Goal: Transaction & Acquisition: Purchase product/service

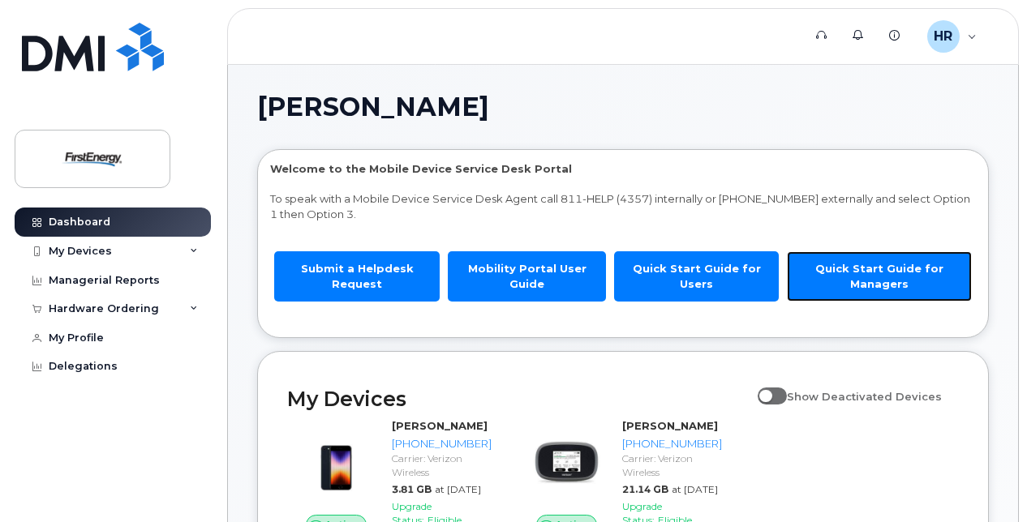
click at [872, 269] on link "Quick Start Guide for Managers" at bounding box center [879, 275] width 185 height 49
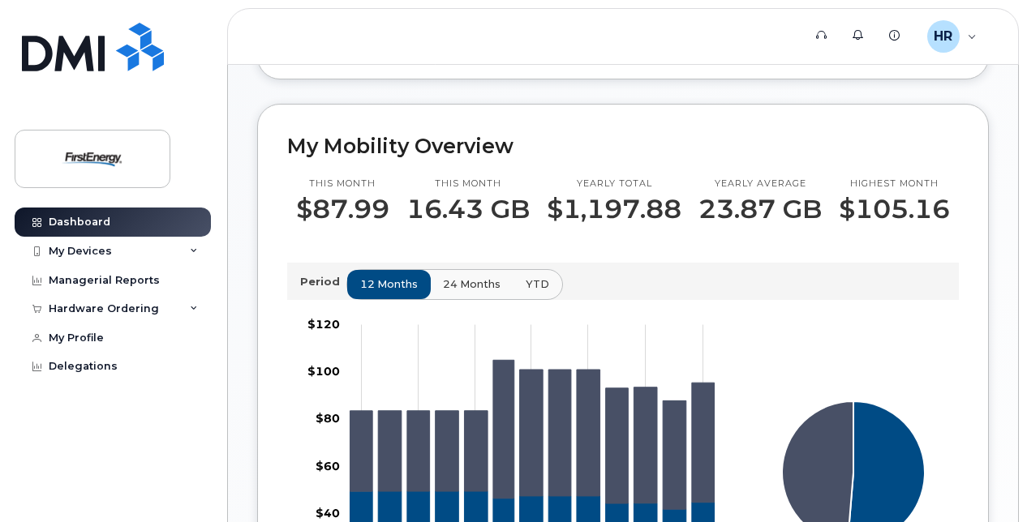
scroll to position [431, 0]
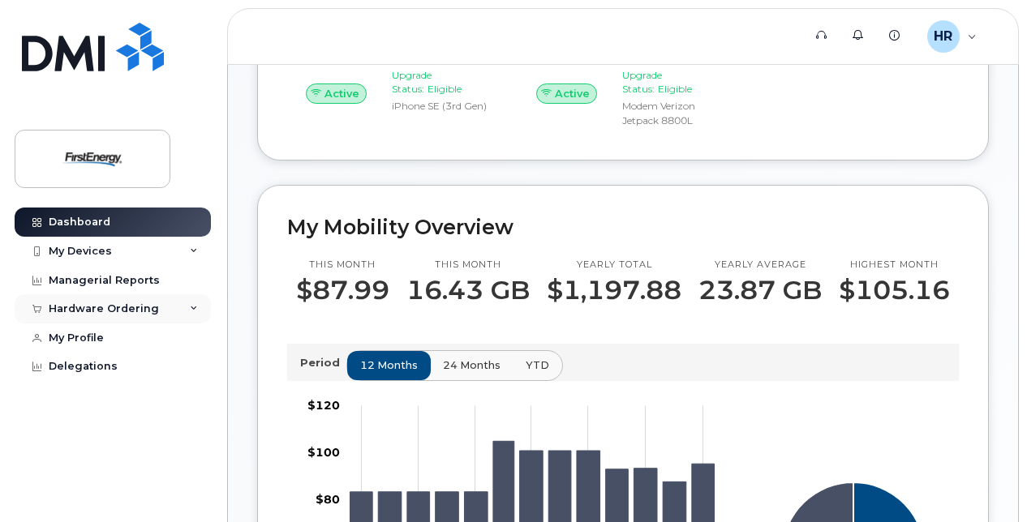
click at [150, 307] on div "Hardware Ordering" at bounding box center [104, 308] width 110 height 13
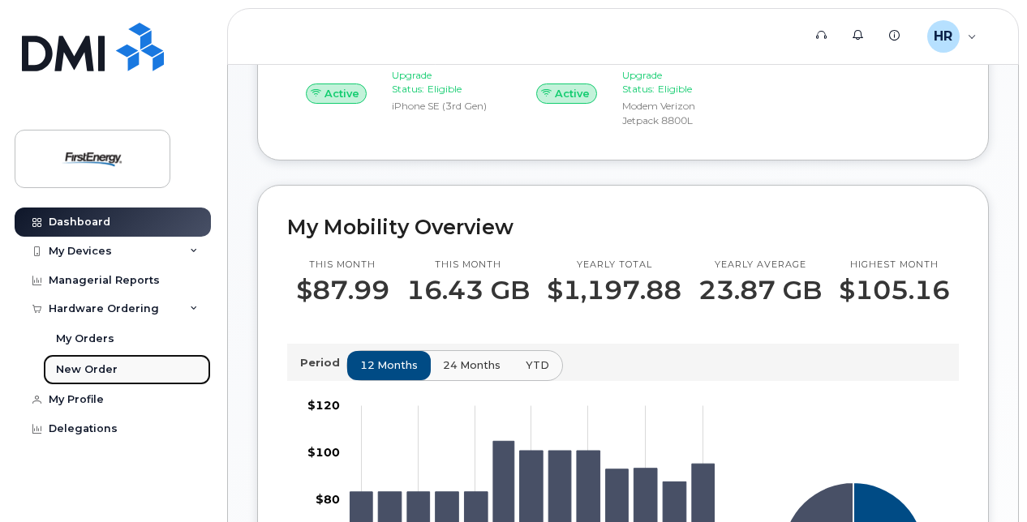
click at [102, 371] on div "New Order" at bounding box center [87, 369] width 62 height 15
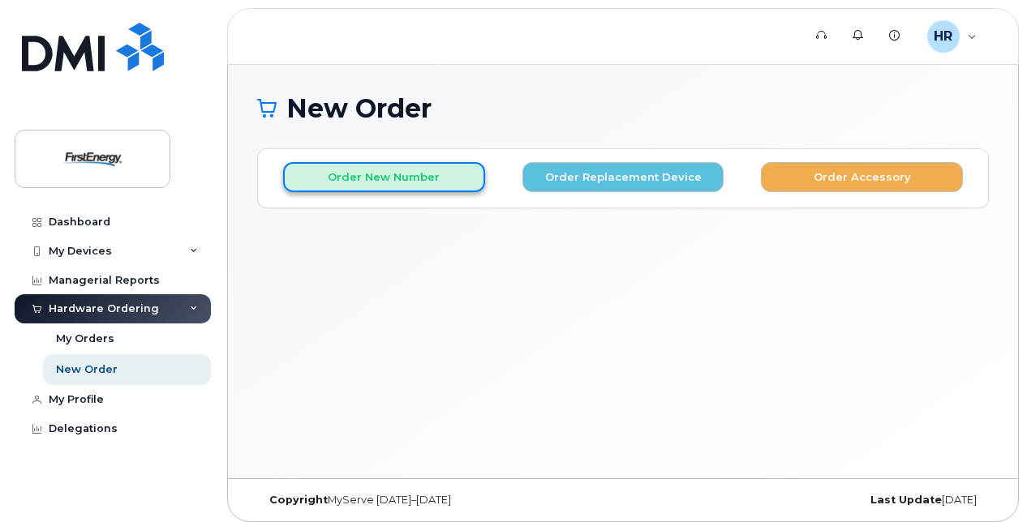
click at [381, 172] on button "Order New Number" at bounding box center [384, 177] width 202 height 30
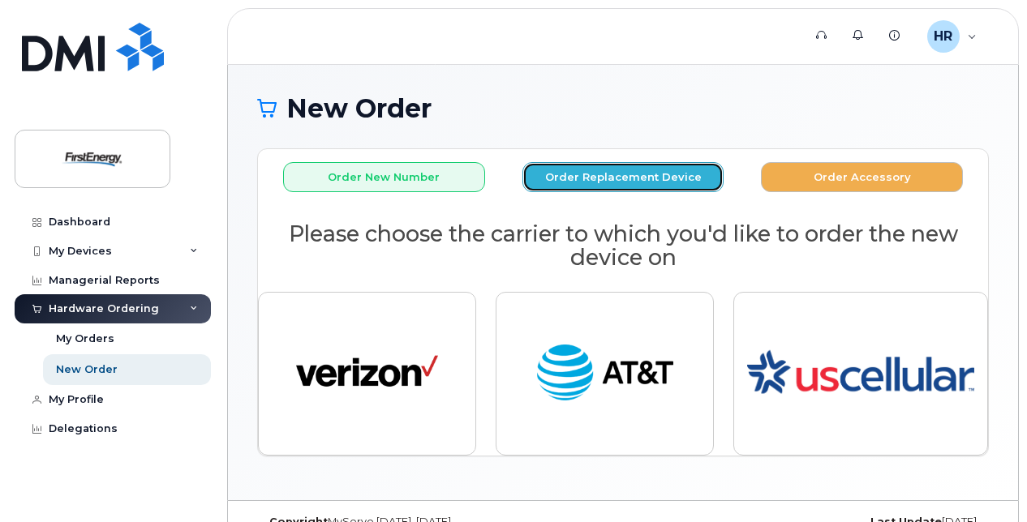
click at [600, 175] on button "Order Replacement Device" at bounding box center [623, 177] width 202 height 30
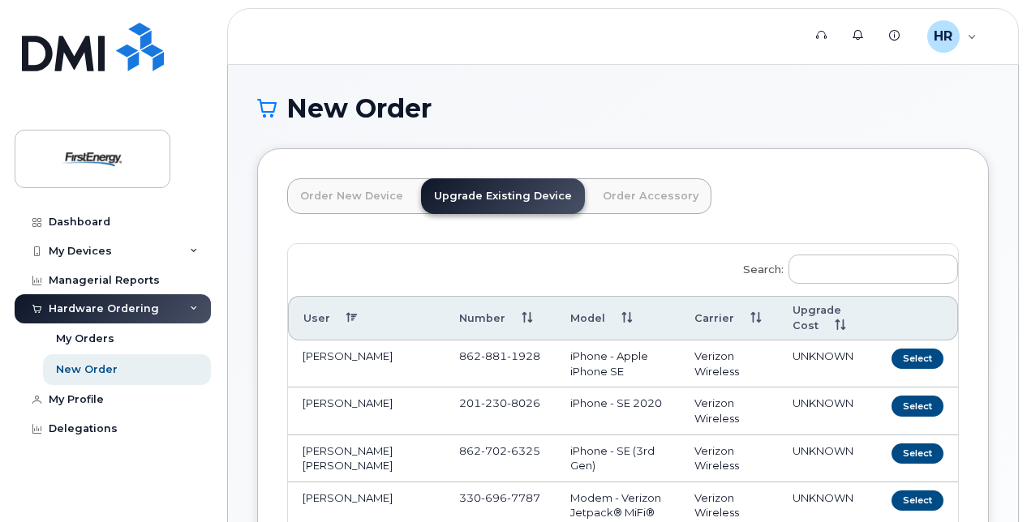
click at [353, 199] on link "Order New Device" at bounding box center [351, 196] width 129 height 36
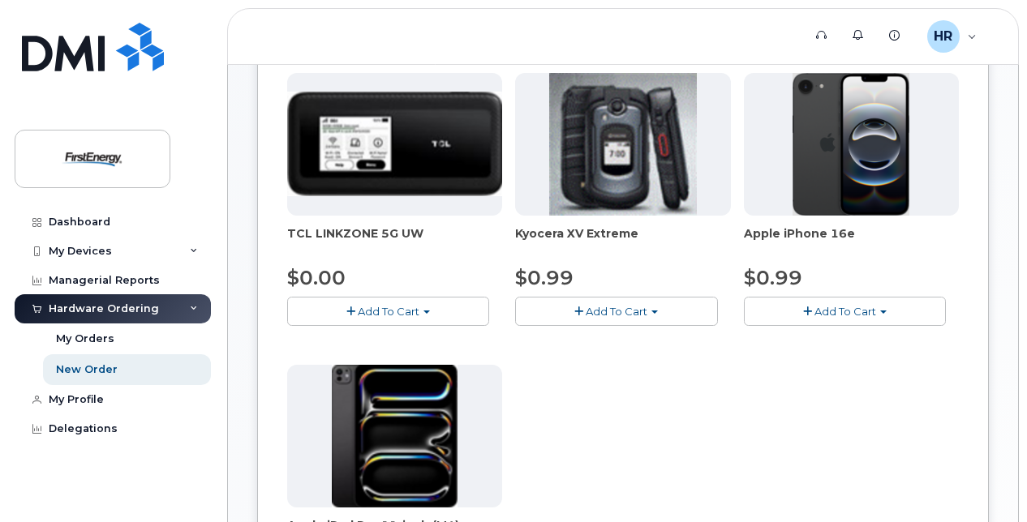
scroll to position [324, 0]
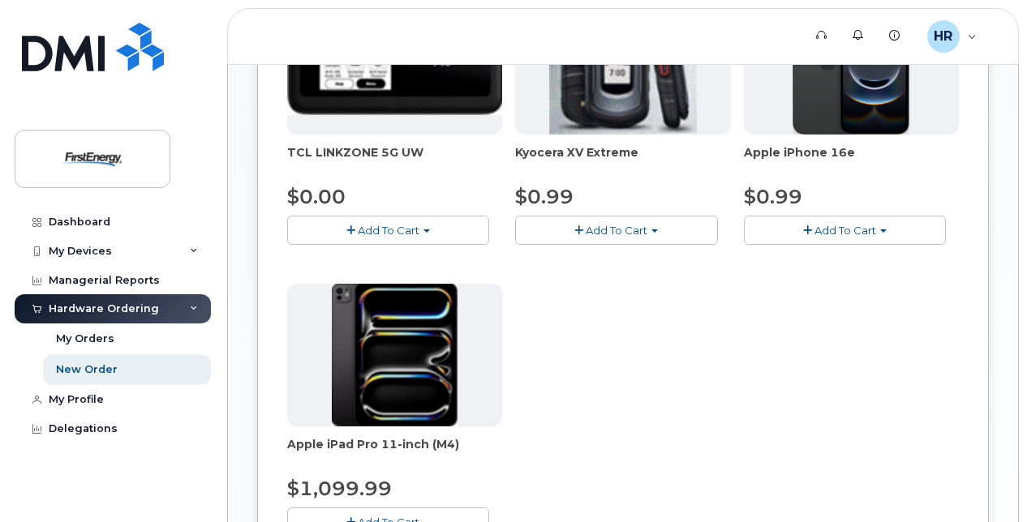
click at [830, 224] on span "Add To Cart" at bounding box center [845, 230] width 62 height 13
click at [827, 225] on span "Add To Cart" at bounding box center [845, 230] width 62 height 13
click at [826, 253] on link "$0.99 - 2 Year Activation" at bounding box center [829, 261] width 162 height 20
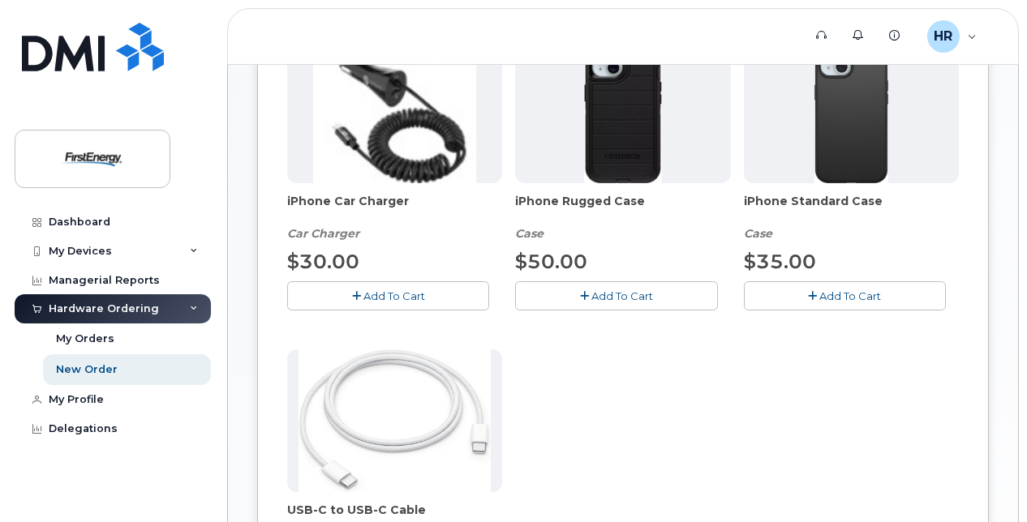
click at [378, 285] on button "Add To Cart" at bounding box center [388, 295] width 202 height 28
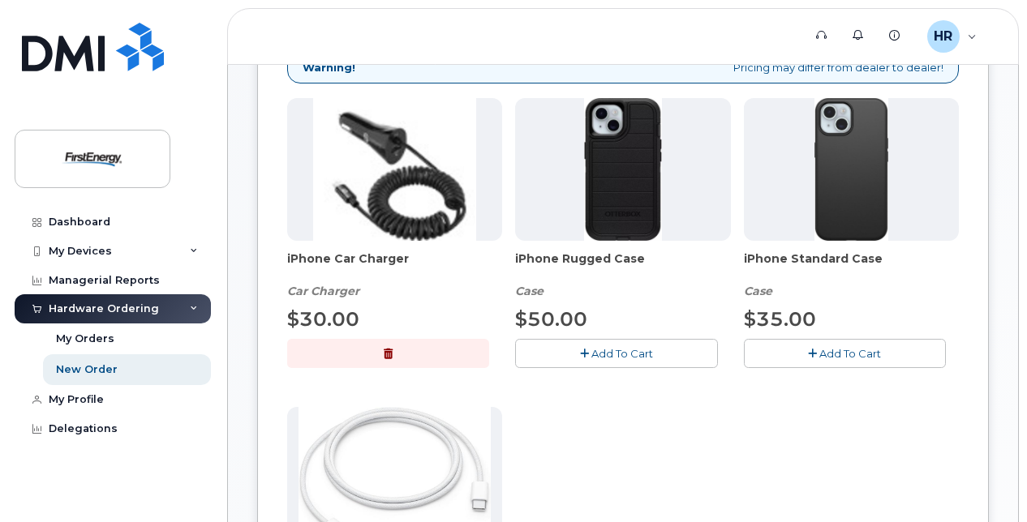
scroll to position [243, 0]
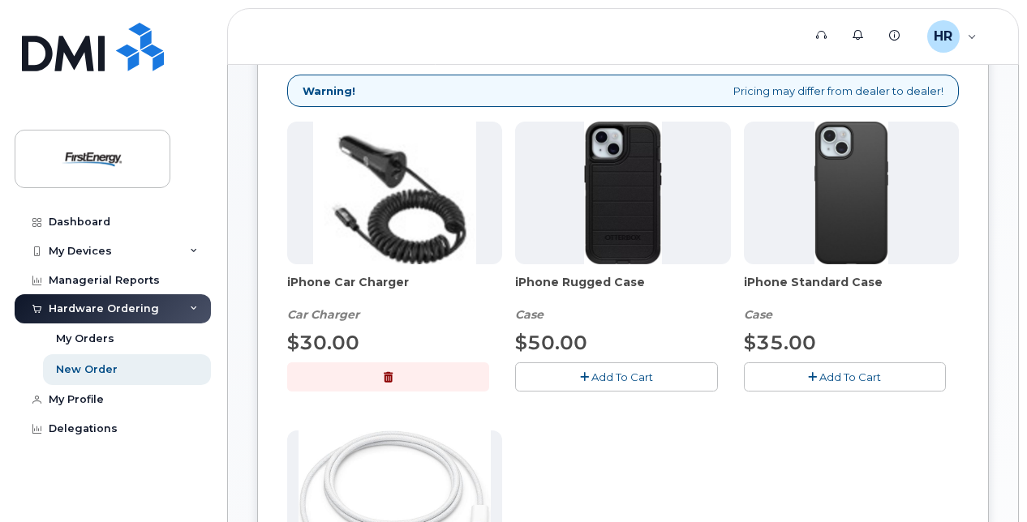
click at [606, 374] on span "Add To Cart" at bounding box center [622, 377] width 62 height 13
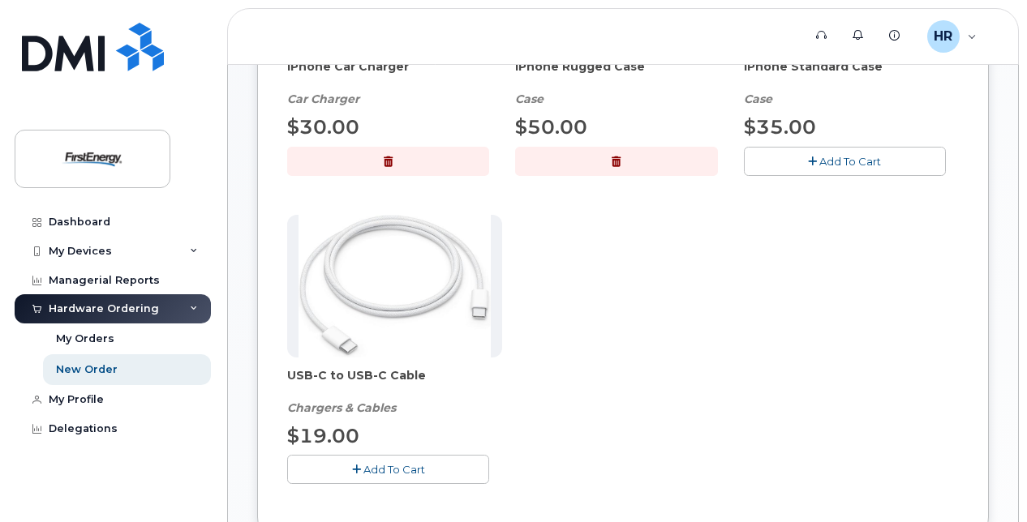
scroll to position [487, 0]
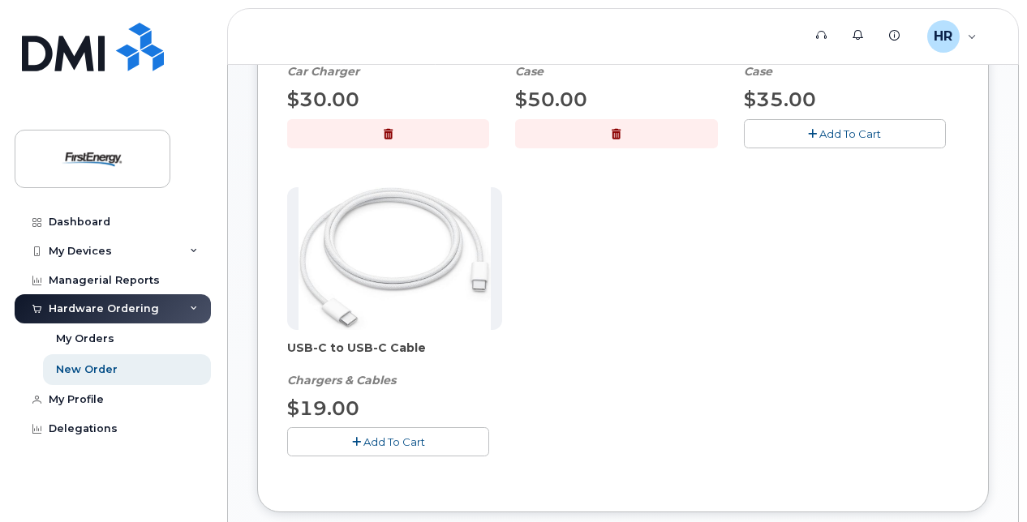
click at [374, 436] on span "Add To Cart" at bounding box center [394, 441] width 62 height 13
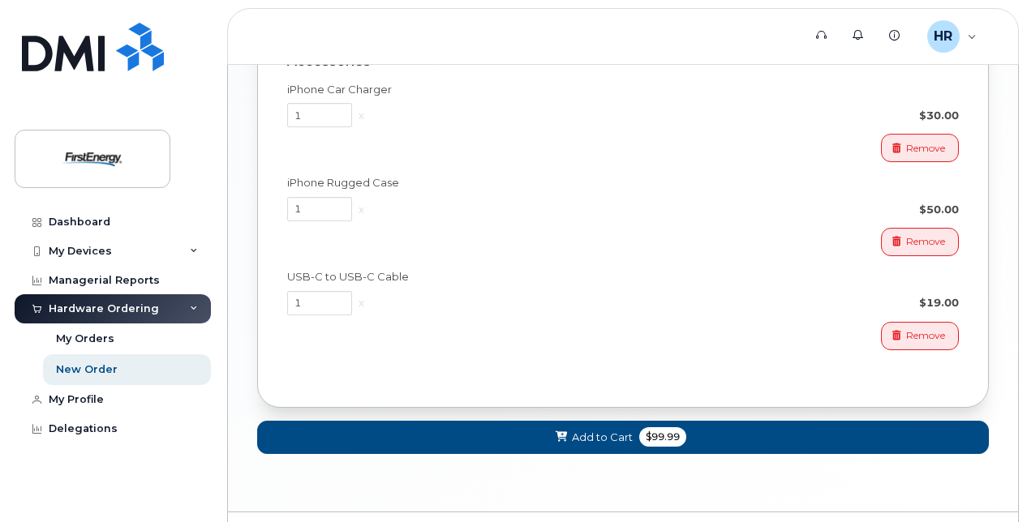
scroll to position [1239, 0]
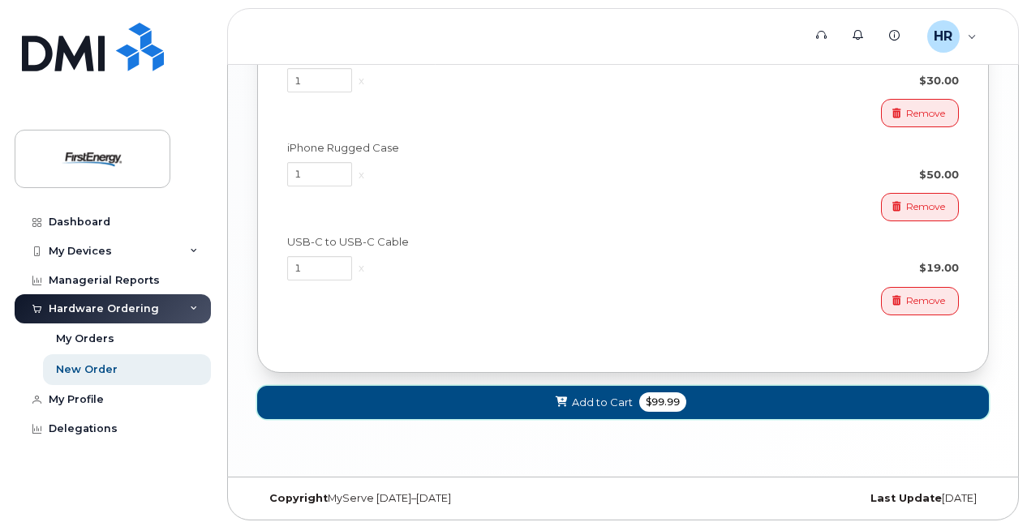
drag, startPoint x: 588, startPoint y: 401, endPoint x: 587, endPoint y: 392, distance: 8.1
click at [588, 397] on span "Add to Cart" at bounding box center [602, 402] width 61 height 15
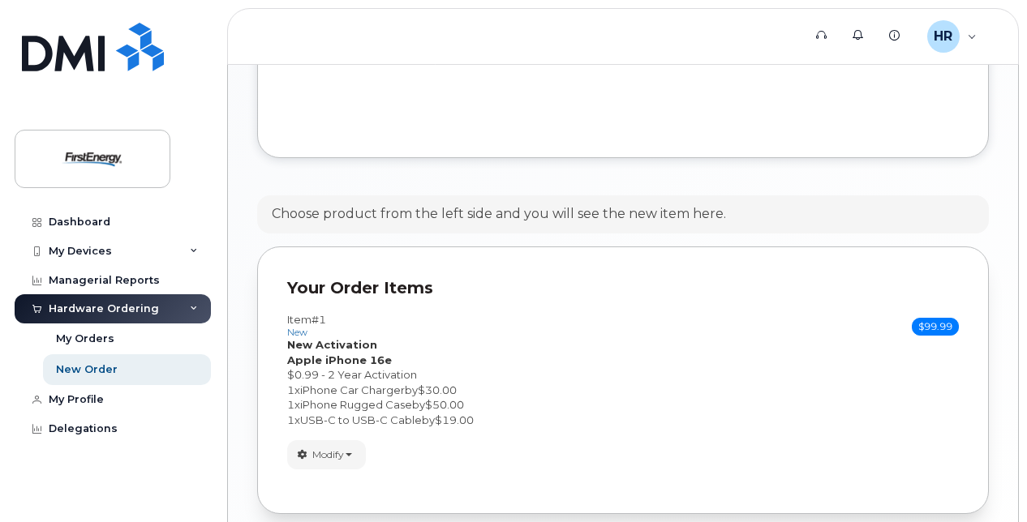
scroll to position [892, 0]
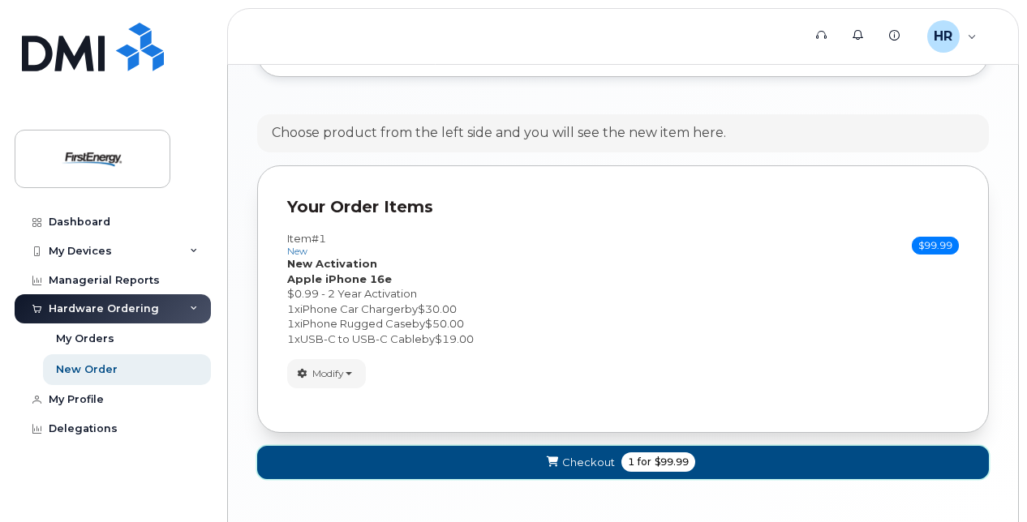
click at [585, 457] on span "Checkout" at bounding box center [588, 462] width 53 height 15
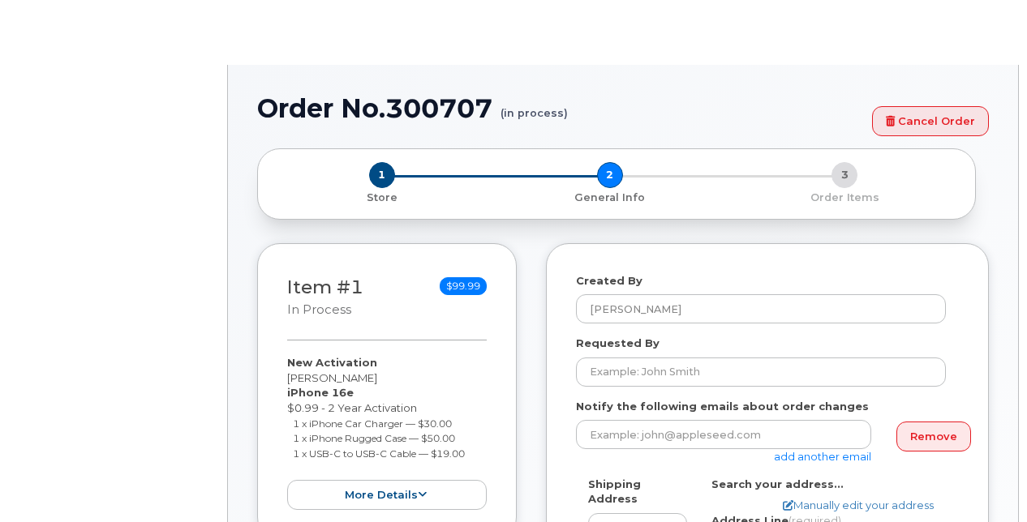
select select
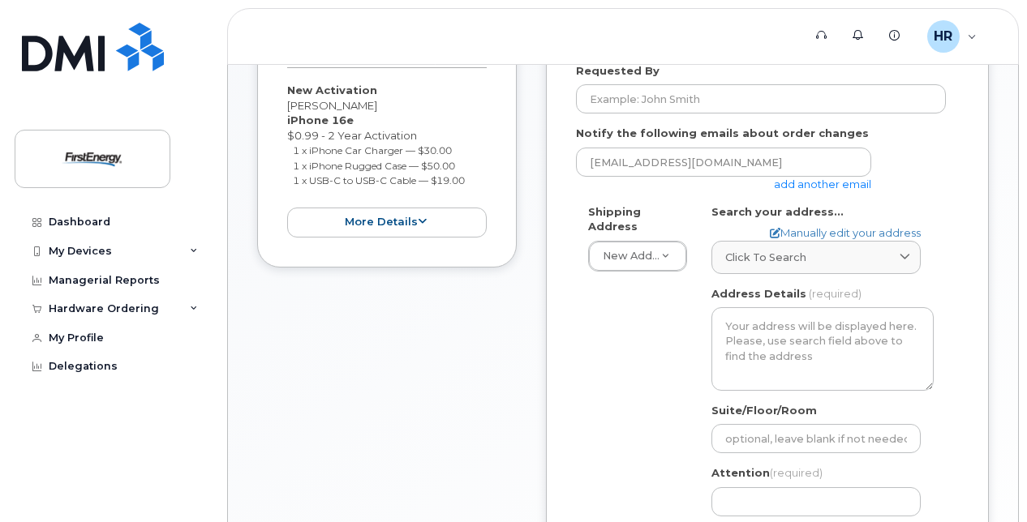
scroll to position [261, 0]
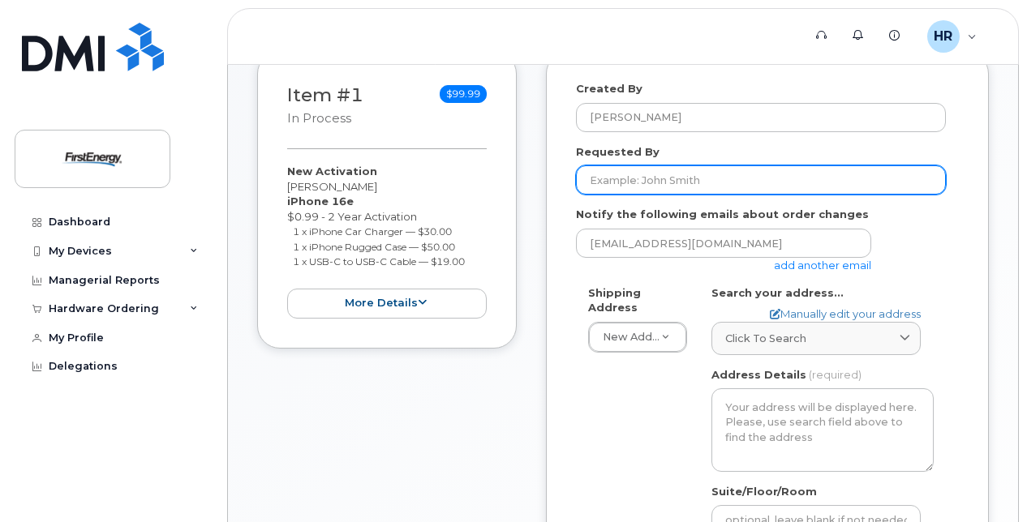
click at [597, 183] on input "Requested By" at bounding box center [761, 179] width 370 height 29
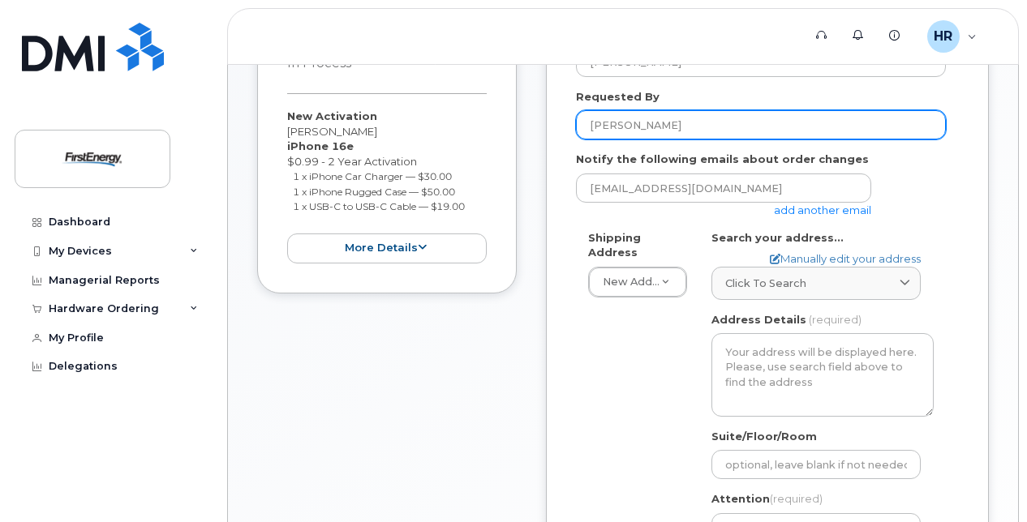
scroll to position [342, 0]
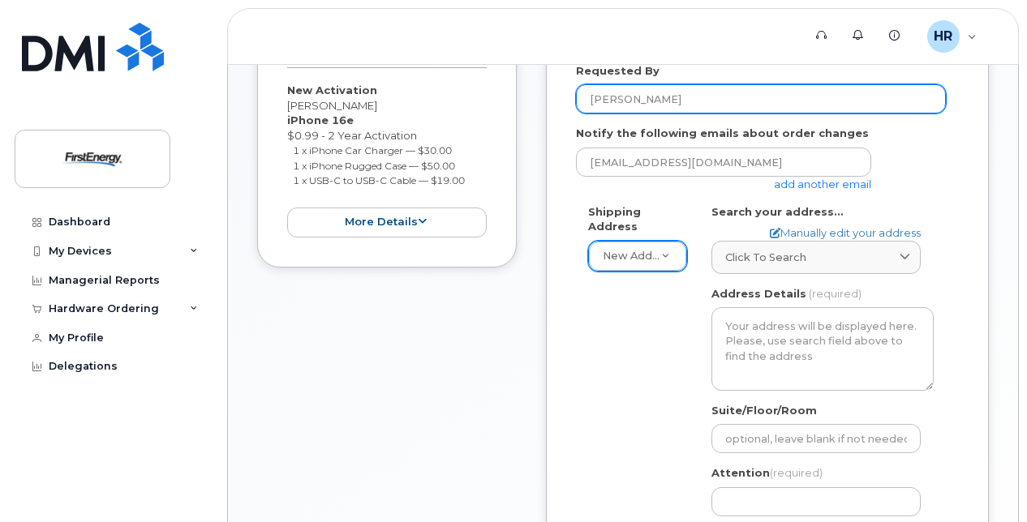
type input "Richard Heller"
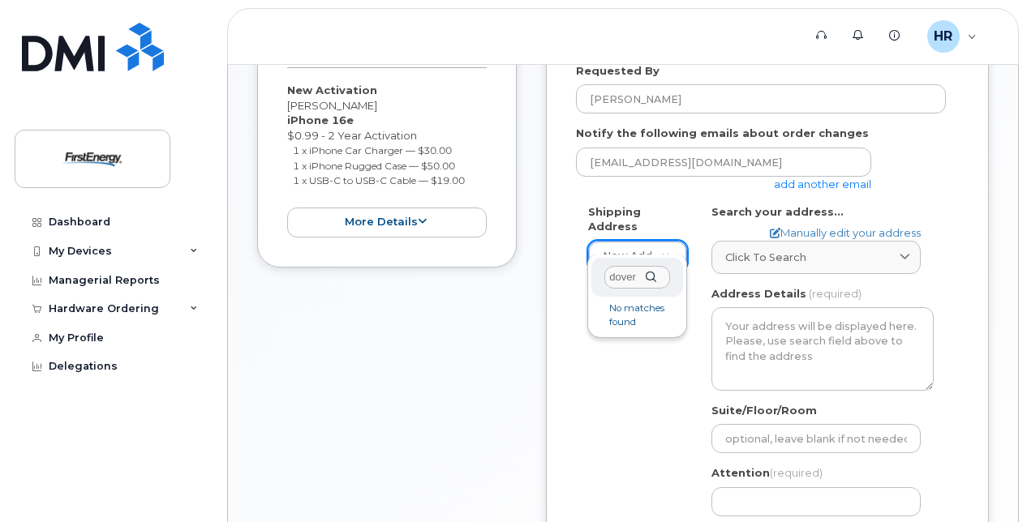
click at [653, 281] on div "dover" at bounding box center [636, 278] width 91 height 40
click at [651, 275] on div "dover" at bounding box center [636, 278] width 91 height 40
type input "dover mc farlan st"
click at [653, 279] on div "dover mc farlan st" at bounding box center [636, 278] width 91 height 40
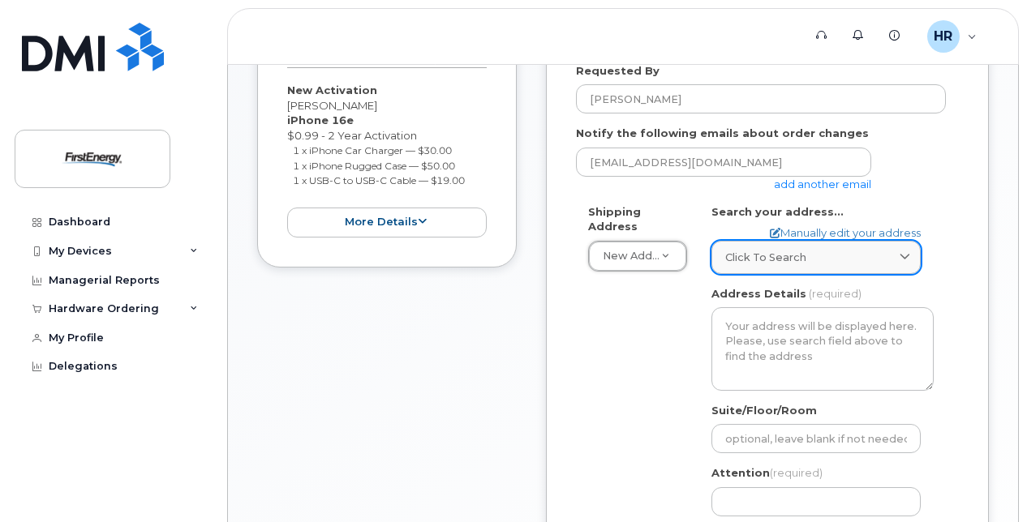
click at [902, 254] on icon at bounding box center [904, 257] width 11 height 11
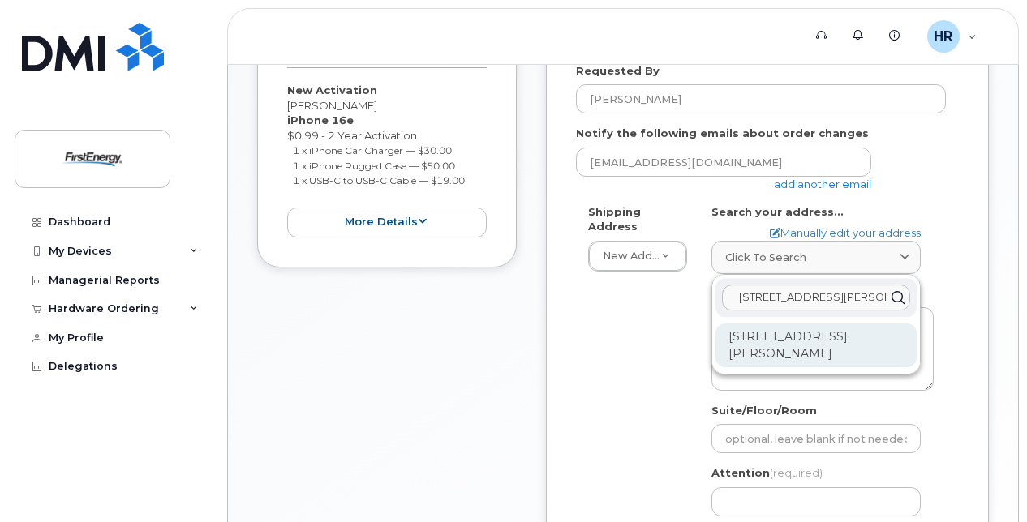
type input "105 east mcfarlan st"
click at [786, 335] on div "105 E McFarlan St Dover NJ 07801-3537" at bounding box center [815, 346] width 201 height 44
select select
type textarea "105 E Mcfarlan St DOVER NJ 07801-3537 UNITED STATES"
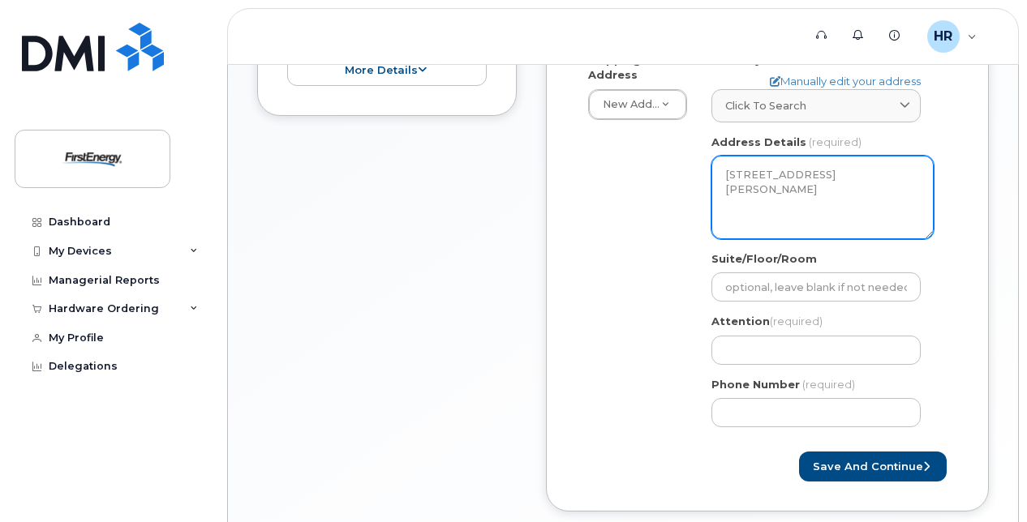
scroll to position [504, 0]
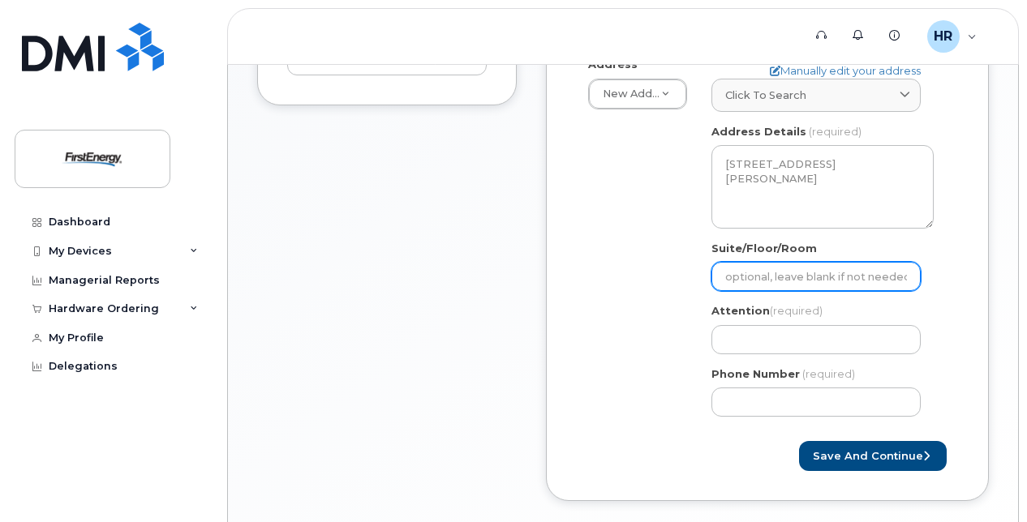
click at [789, 277] on input "Suite/Floor/Room" at bounding box center [815, 276] width 209 height 29
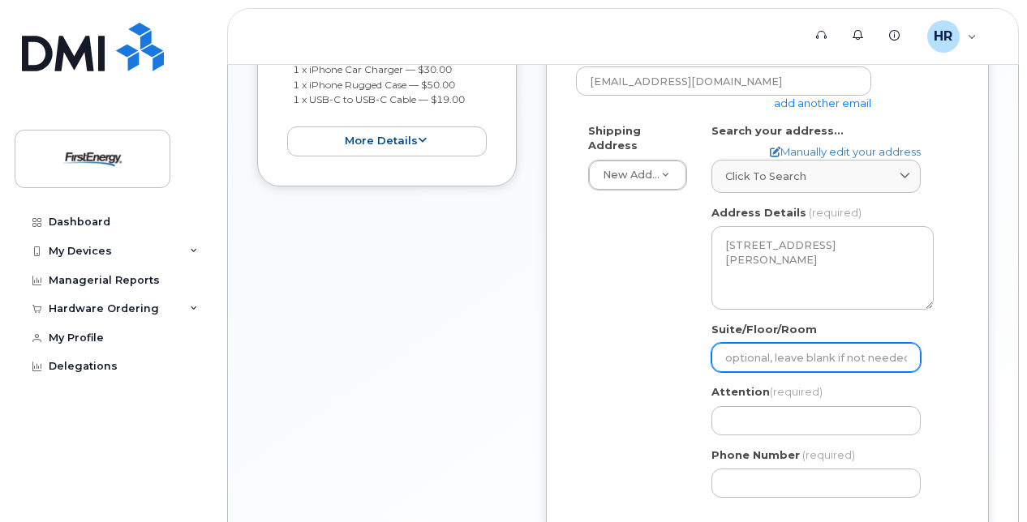
select select
type input "f"
select select
type input "fl"
select select
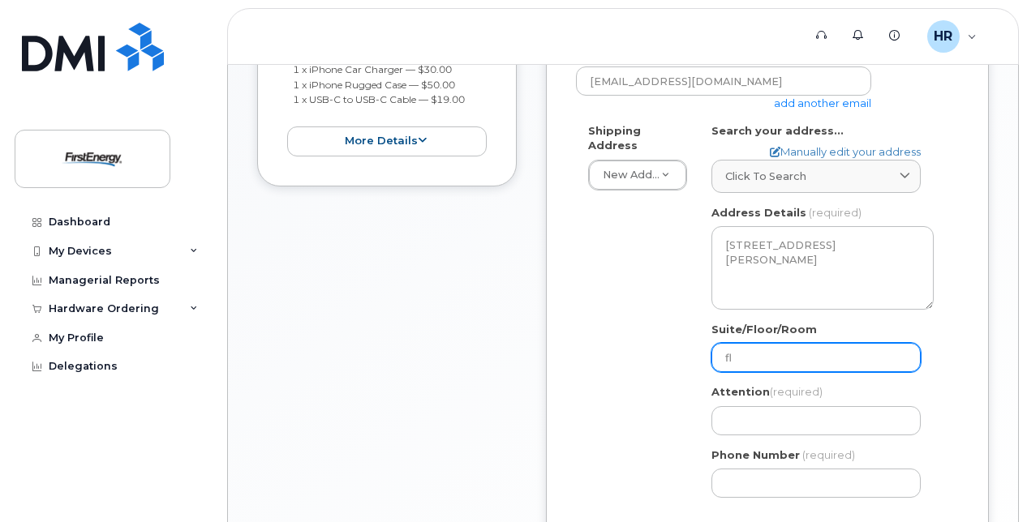
type input "fle"
select select
type input "flee"
select select
type input "fleet"
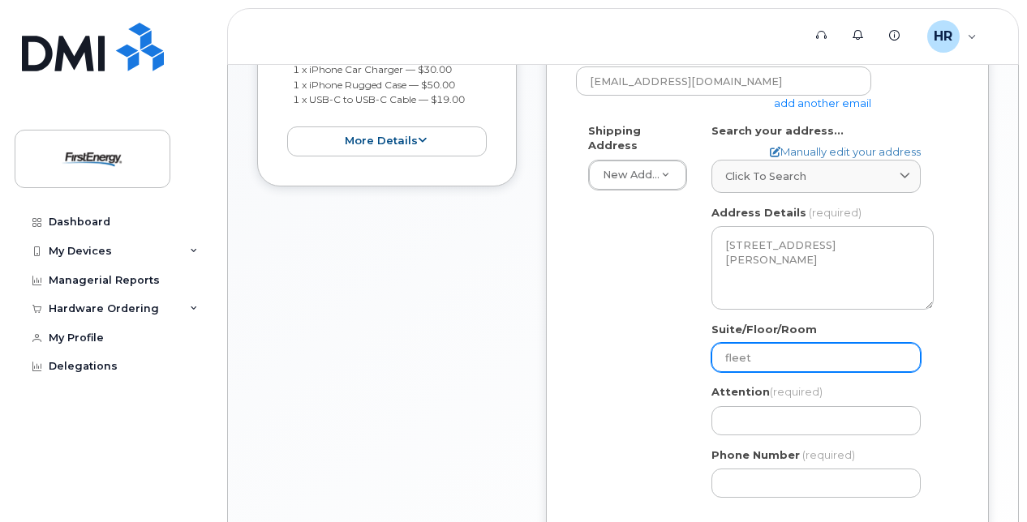
select select
type input "fleet s"
select select
type input "fleet su"
select select
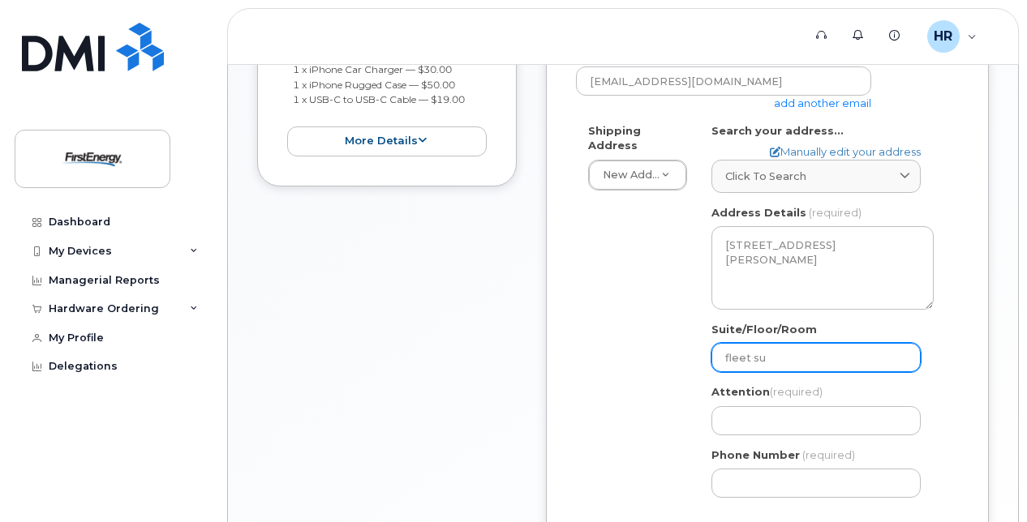
type input "fleet sup"
select select
type input "fleet supe"
select select
type input "fleet super"
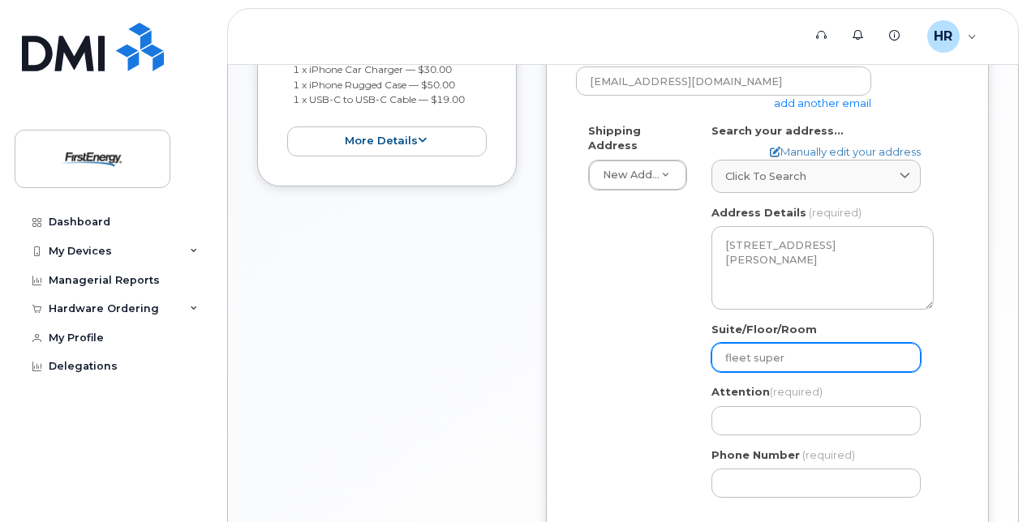
select select
type input "fleet superv"
select select
type input "fleet supervi"
select select
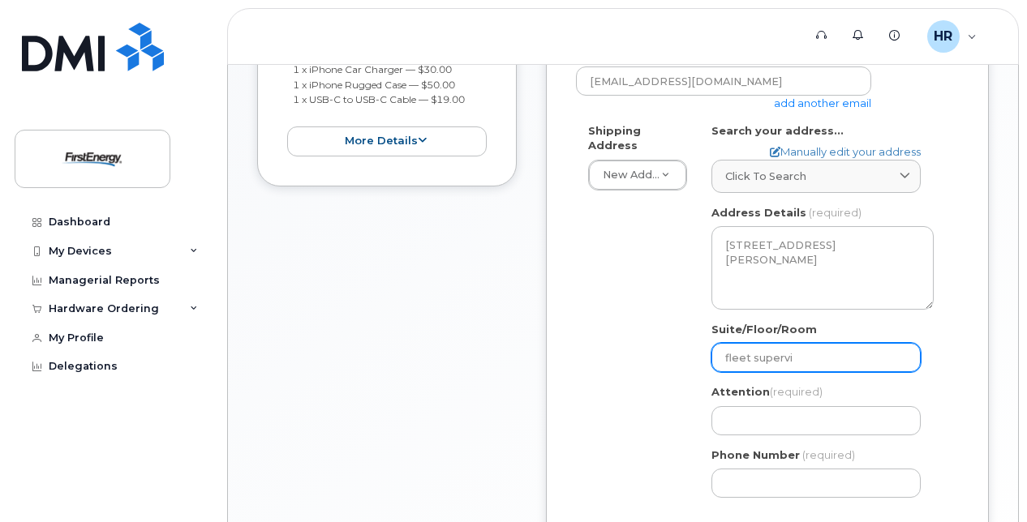
type input "fleet supervis"
select select
type input "fleet superviso"
select select
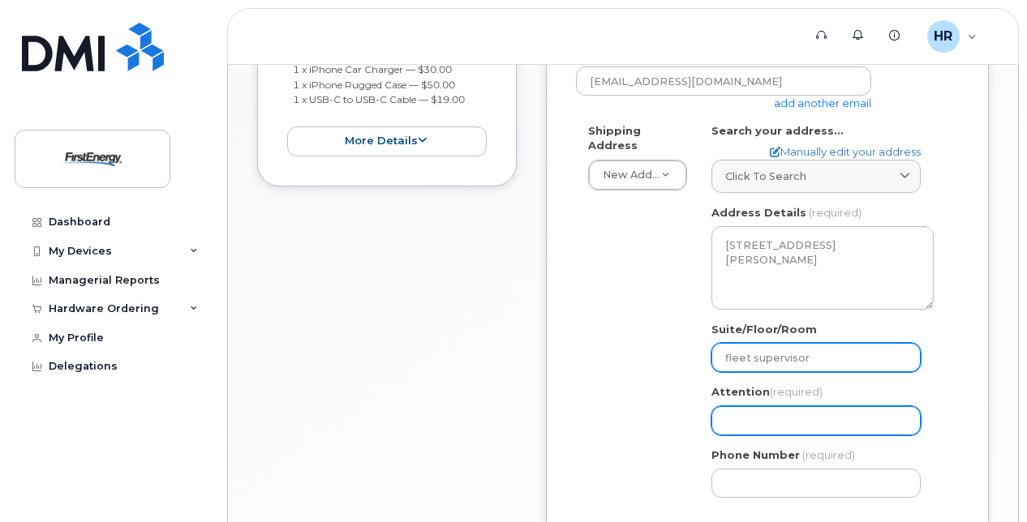
type input "fleet supervisor"
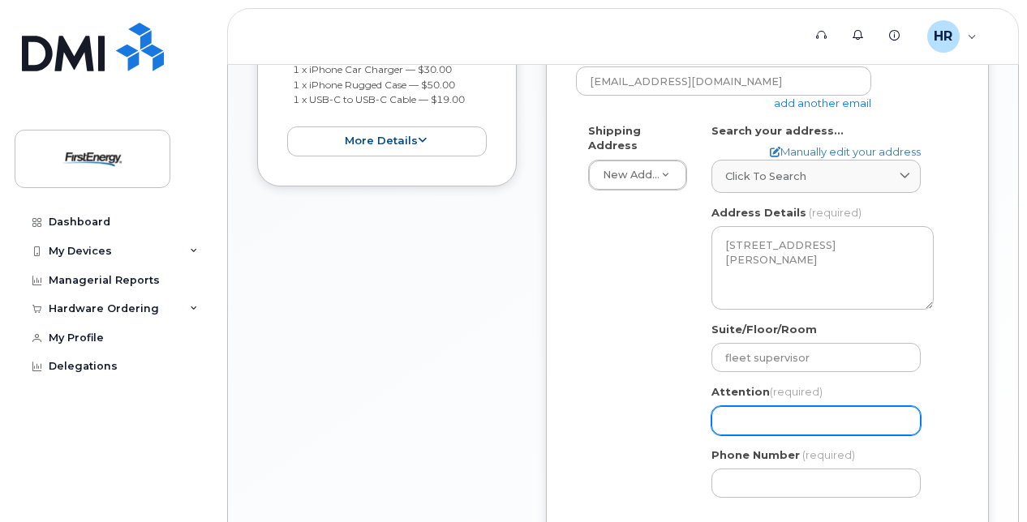
click at [735, 422] on input "Attention (required)" at bounding box center [815, 420] width 209 height 29
select select
type input "O"
select select
type input "Ol"
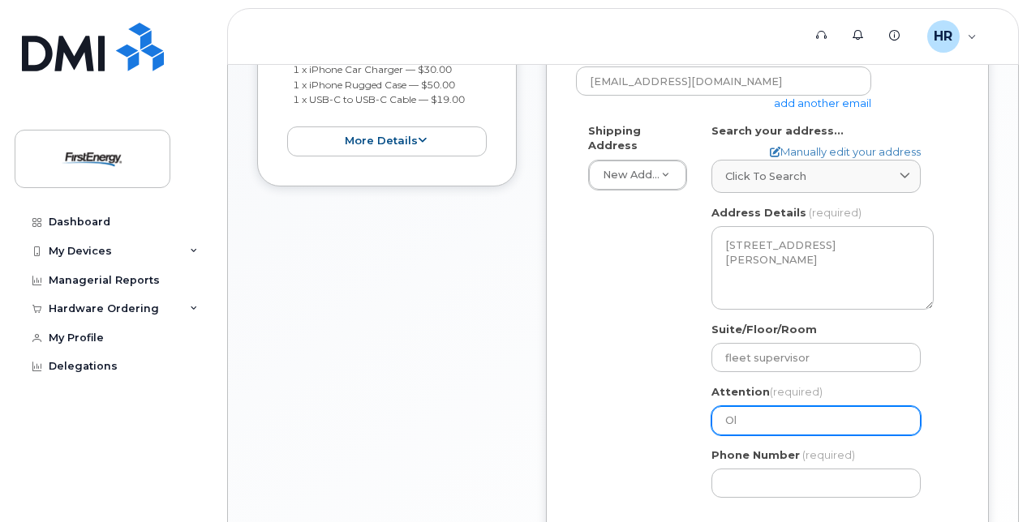
select select
type input "Oli"
select select
type input "Olis"
select select
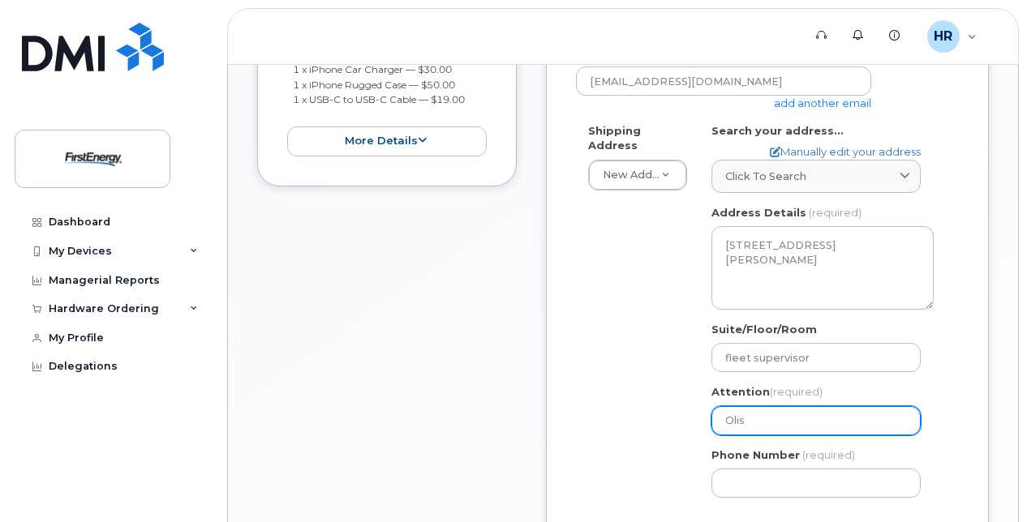
type input "Olis h"
select select
type input "Olis ha"
select select
type input "Olis had"
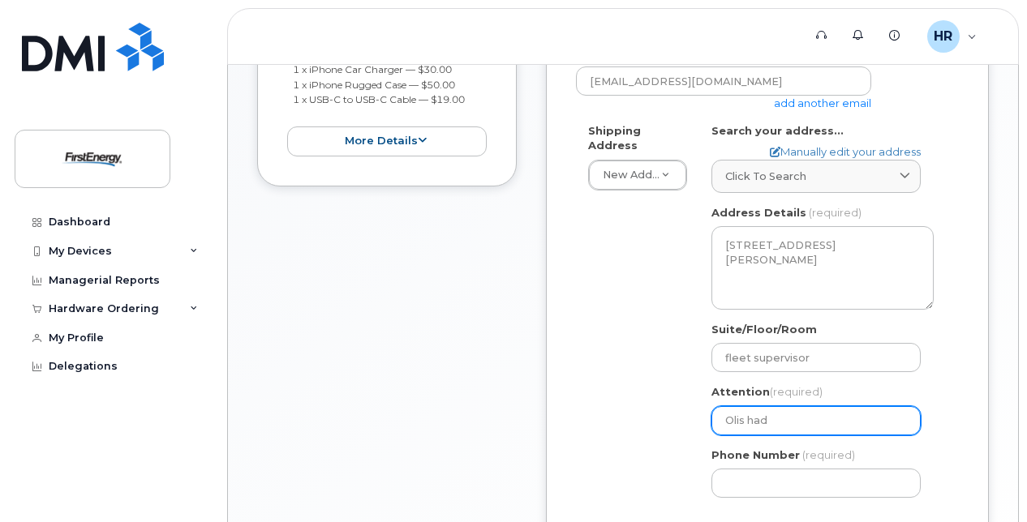
select select
type input "Olis hadd"
select select
type input "Olis hadda"
select select
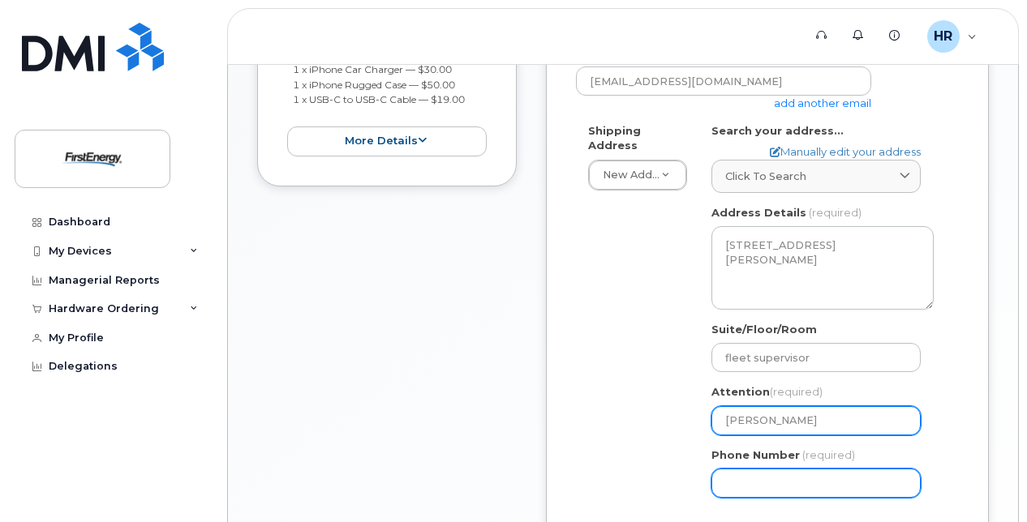
type input "Olis haddad"
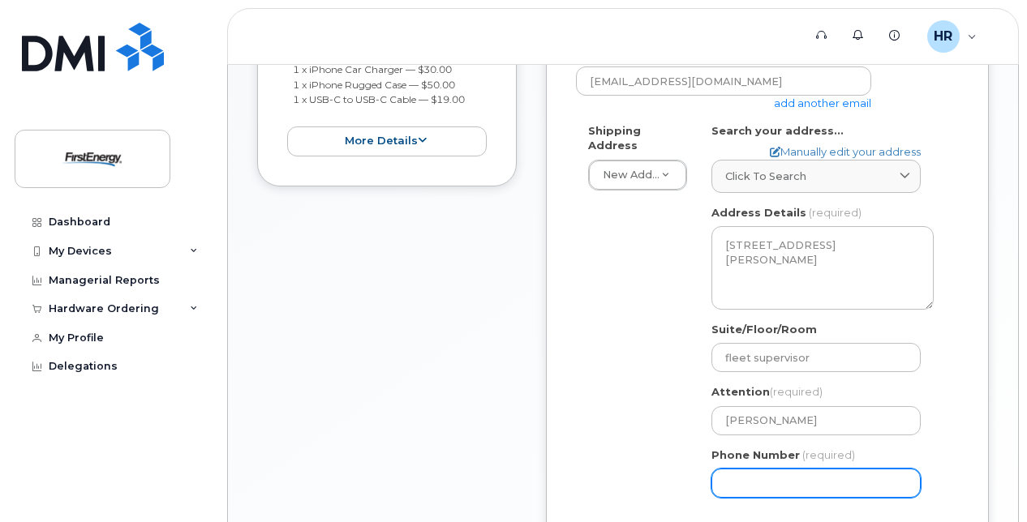
click at [743, 475] on input "Phone Number" at bounding box center [815, 483] width 209 height 29
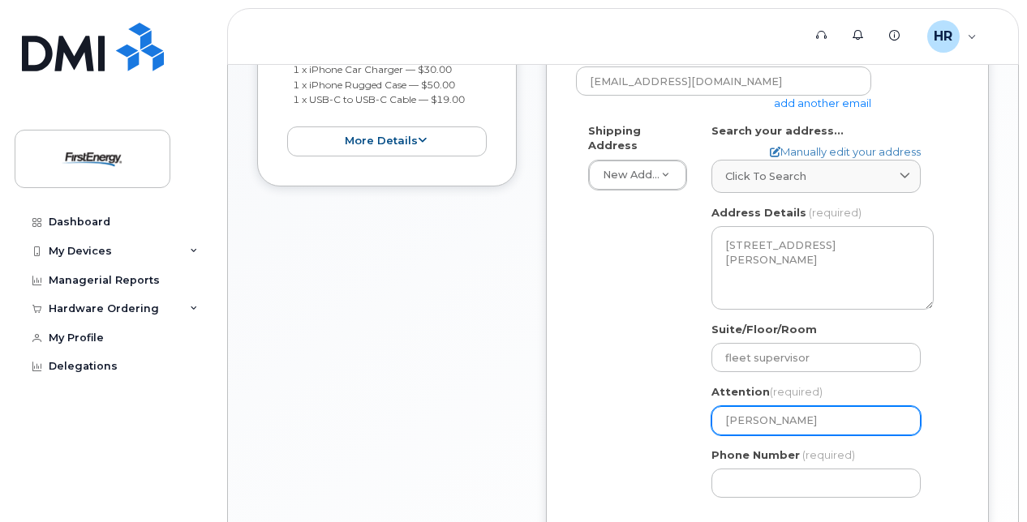
click at [791, 418] on input "Olis haddad" at bounding box center [815, 420] width 209 height 29
select select
type input "Olis hadda"
select select
type input "Olis hadd"
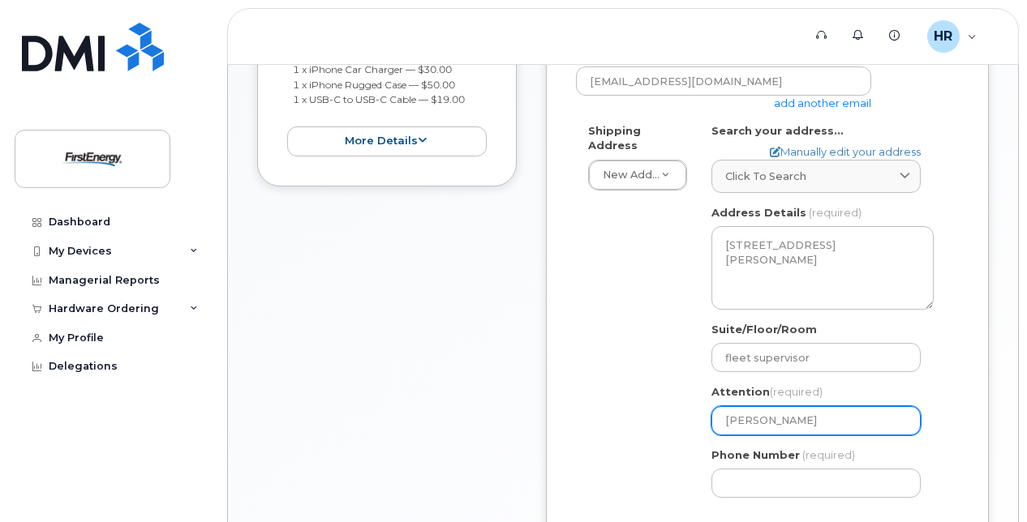
select select
type input "Olis had"
select select
type input "Olis ha"
select select
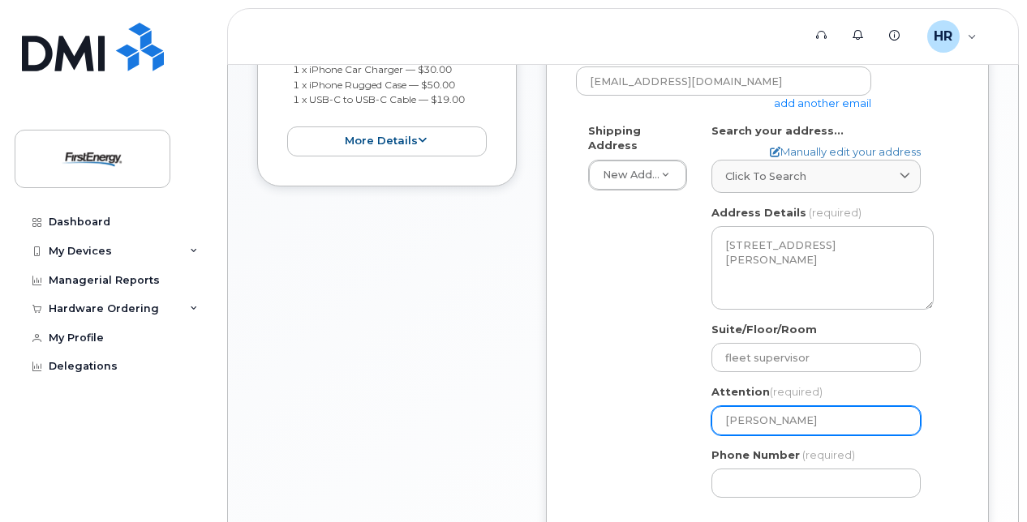
type input "Olis h"
select select
type input "Olis"
select select
type input "Oli"
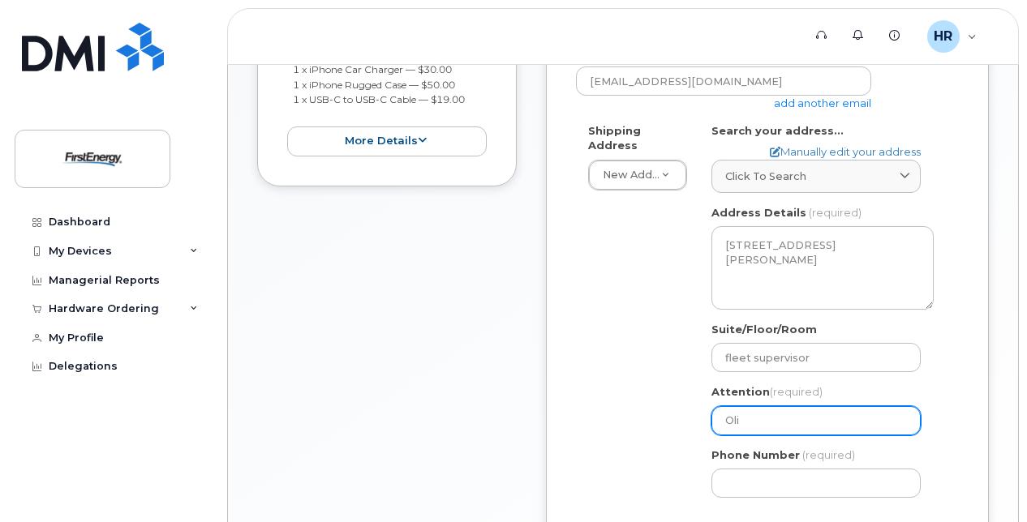
select select
type input "Ol"
select select
type input "O"
select select
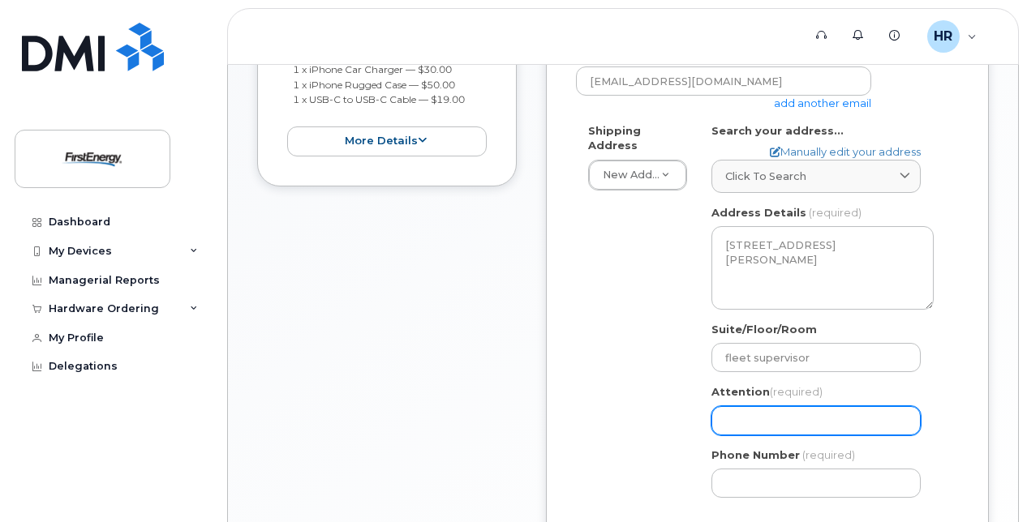
select select
type input "D"
select select
type input "Da"
select select
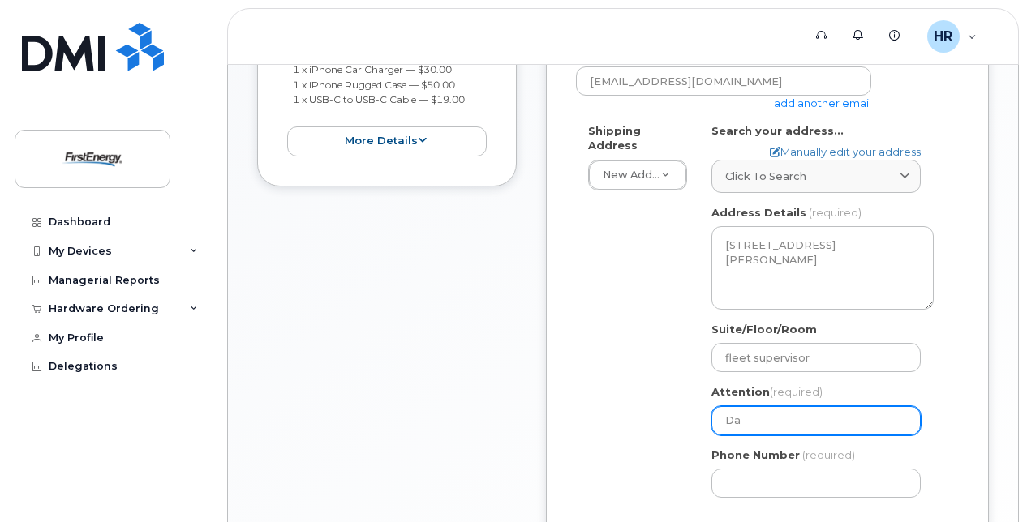
type input "Dav"
select select
type input "Davi"
select select
type input "David"
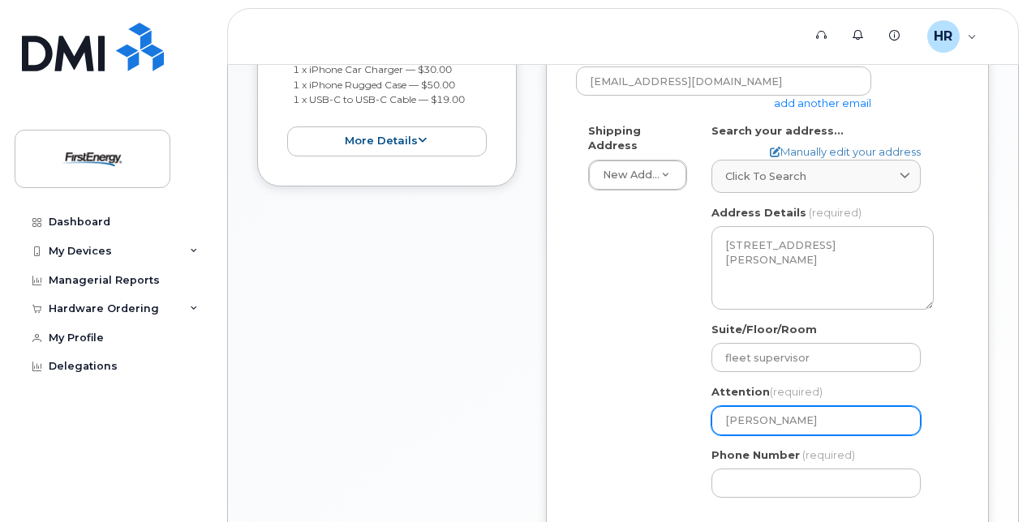
select select
type input "David B"
select select
type input "David Ba"
select select
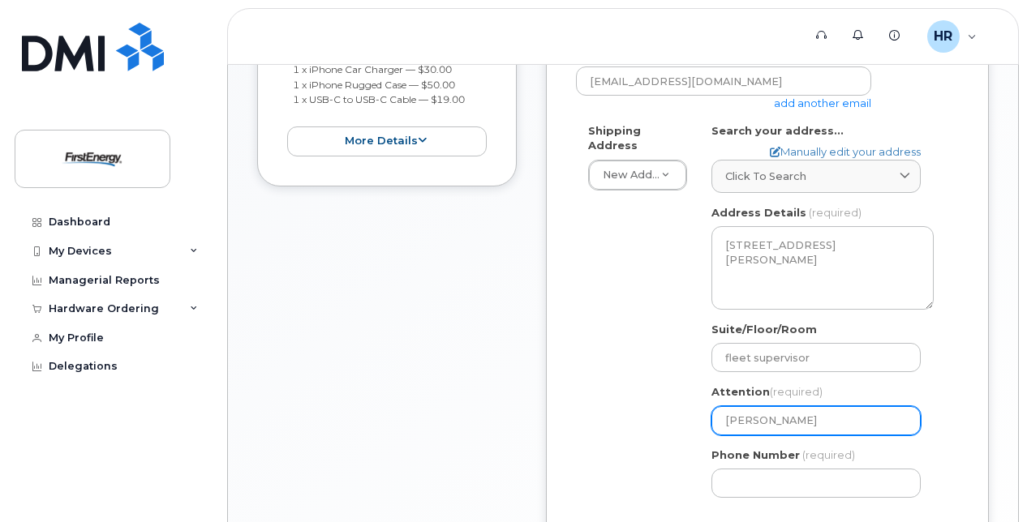
type input "David Bar"
select select
type input "David Bari"
select select
type input "David Baril"
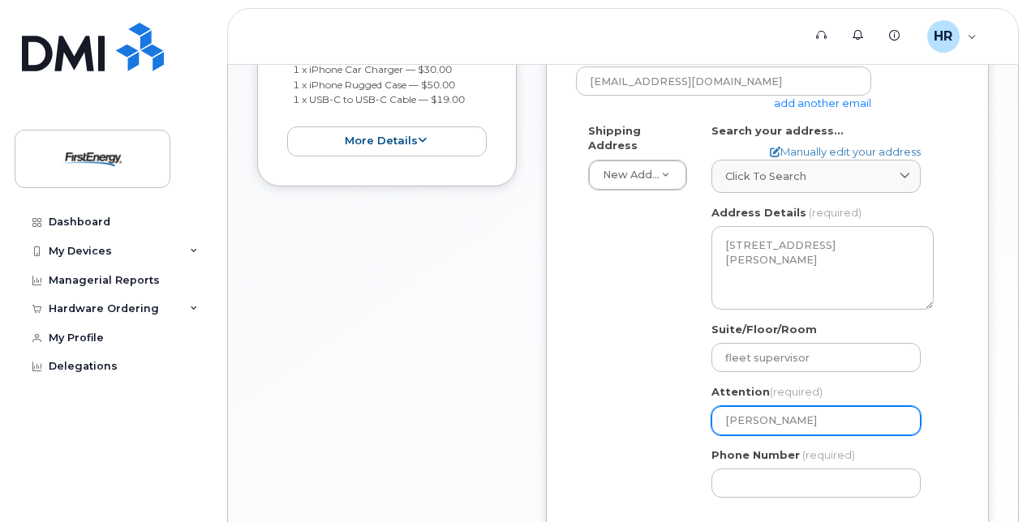
select select
type input "David Barill"
select select
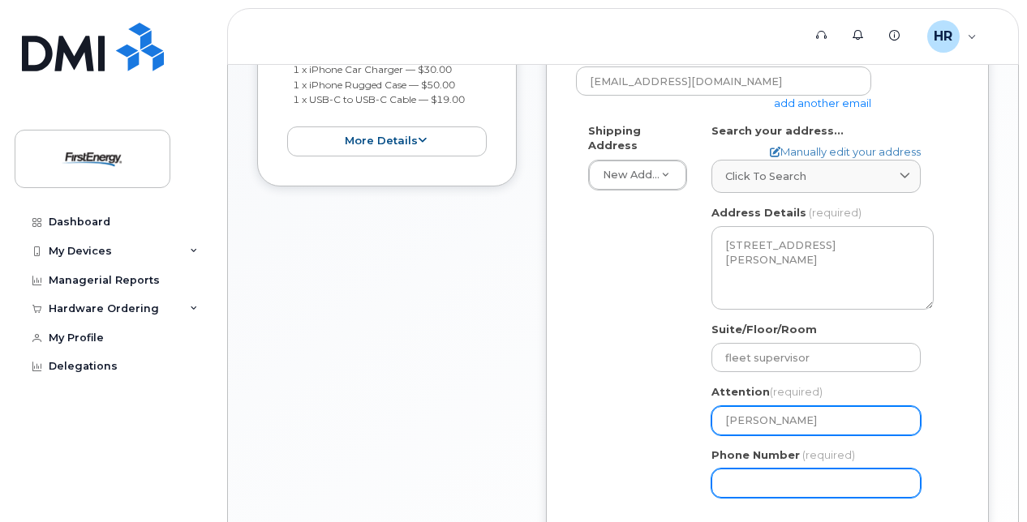
type input "David Barilla"
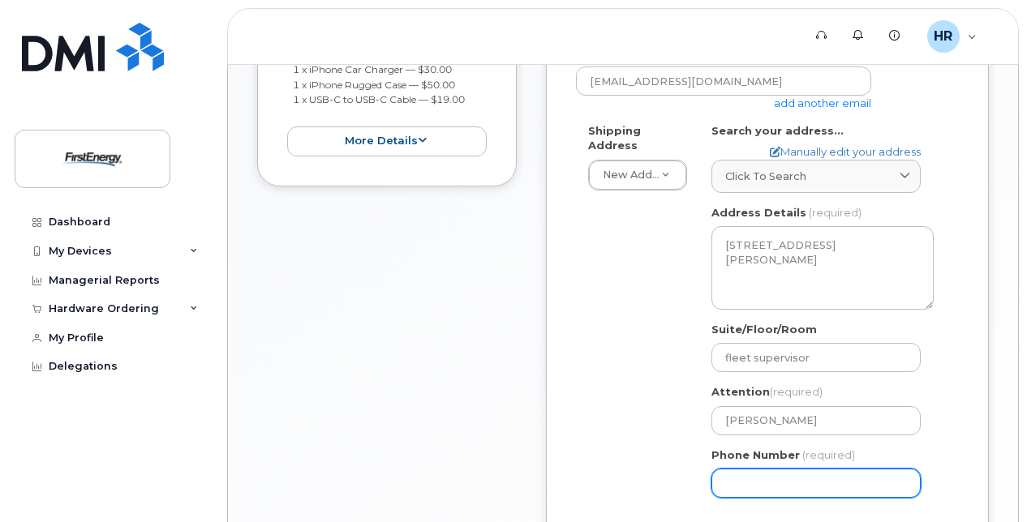
click at [728, 478] on input "Phone Number" at bounding box center [815, 483] width 209 height 29
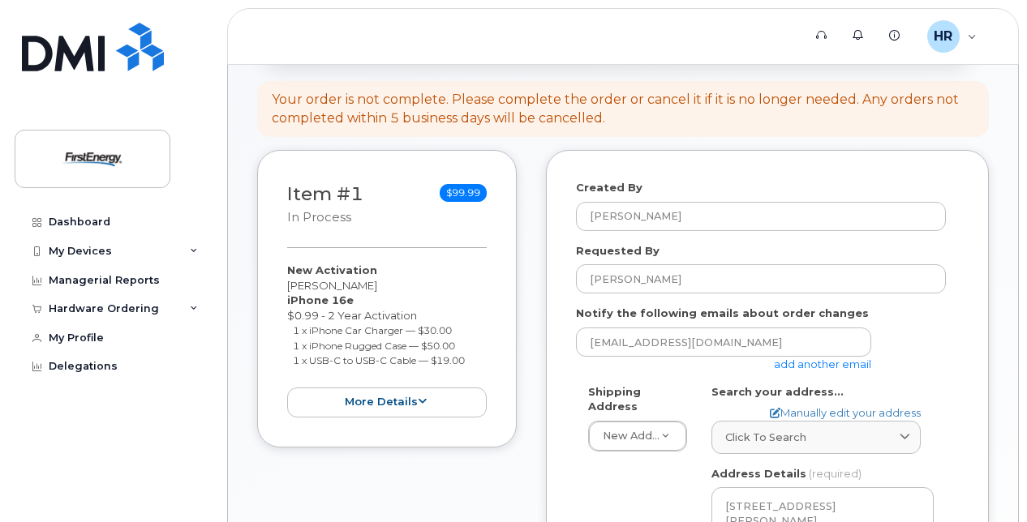
scroll to position [81, 0]
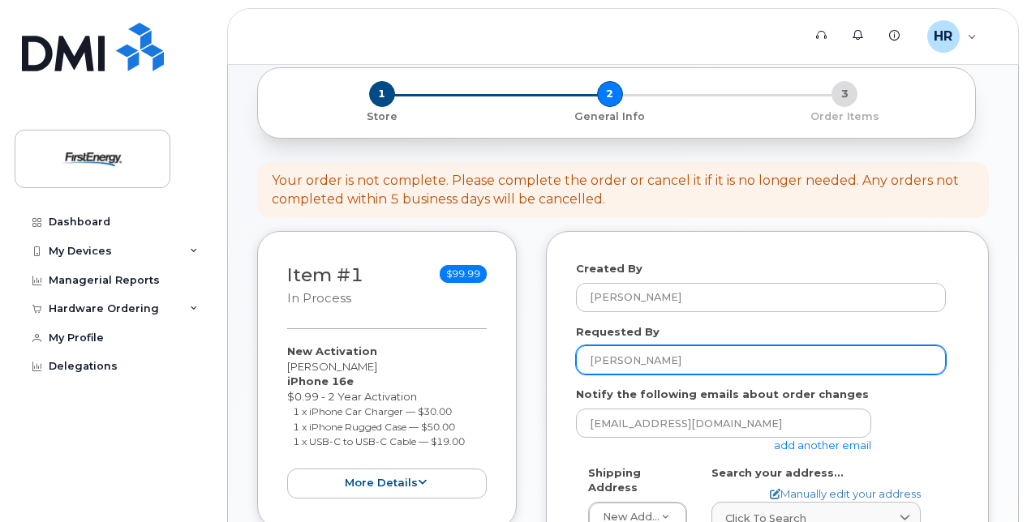
click at [669, 358] on input "Richard Heller" at bounding box center [761, 359] width 370 height 29
type input "R"
type input "Richard Heller"
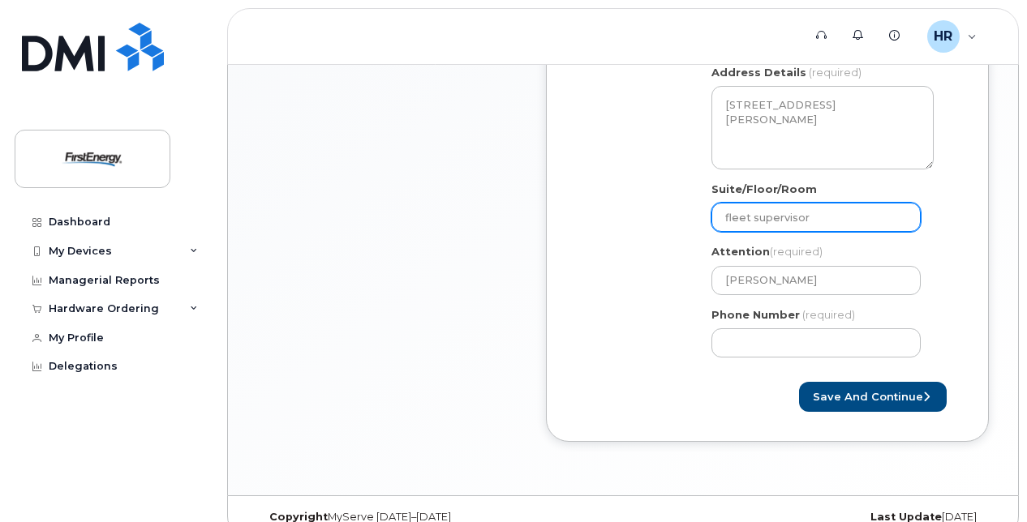
scroll to position [568, 0]
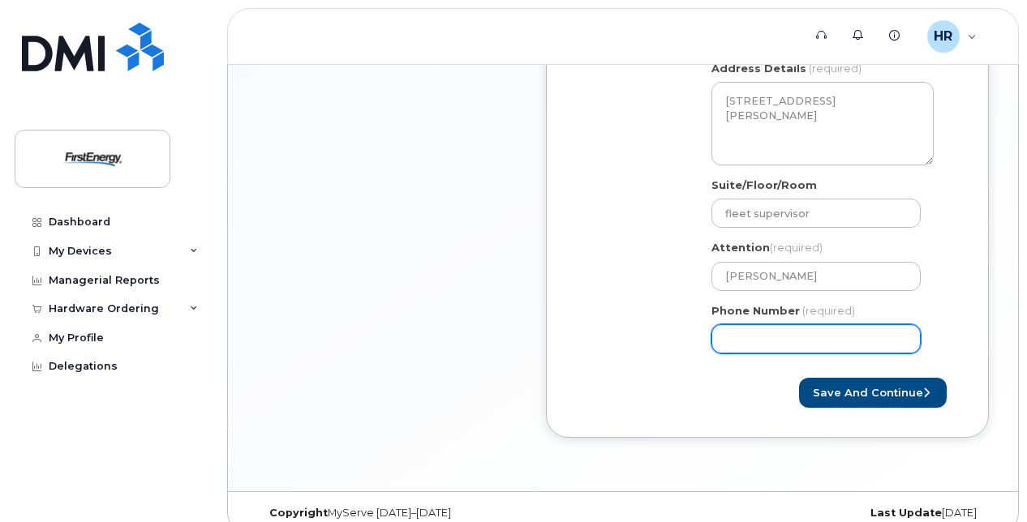
click at [729, 337] on input "Phone Number" at bounding box center [815, 338] width 209 height 29
type input "862"
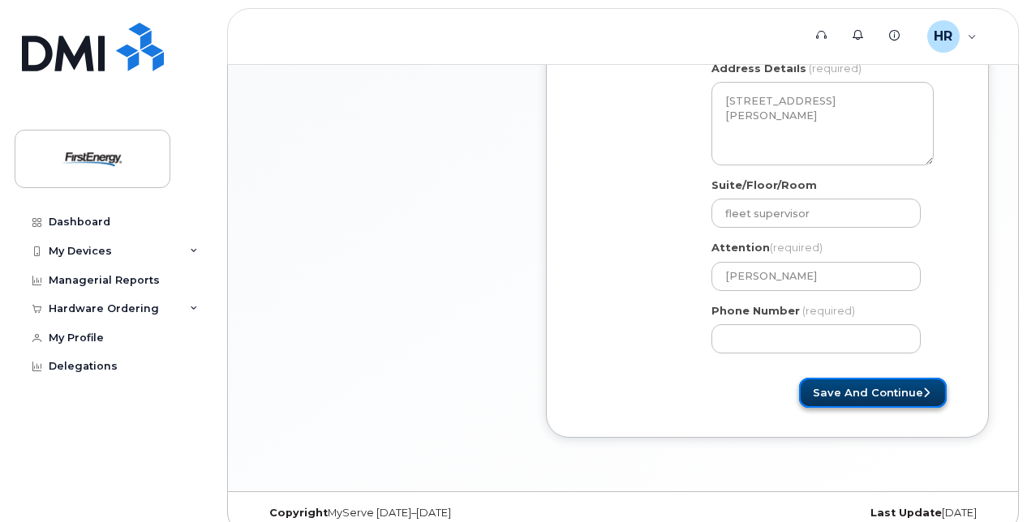
click at [856, 389] on button "Save and Continue" at bounding box center [873, 393] width 148 height 30
click at [905, 394] on button "Save and Continue" at bounding box center [873, 393] width 148 height 30
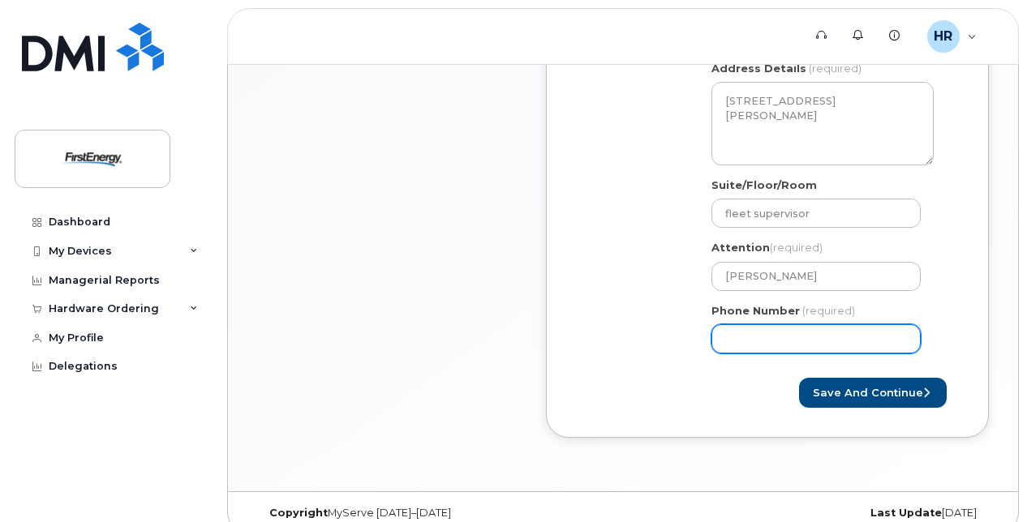
click at [809, 337] on input "Phone Number" at bounding box center [815, 338] width 209 height 29
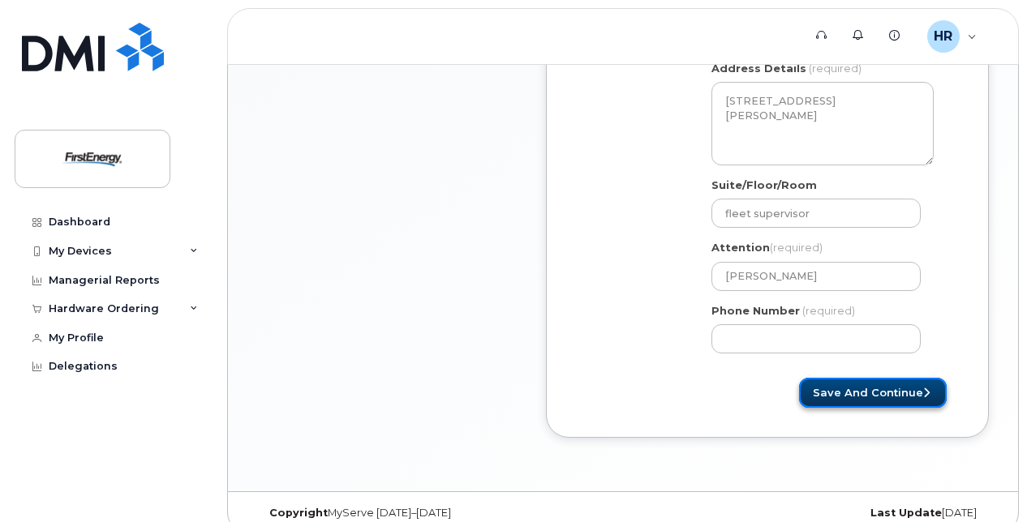
click at [916, 388] on button "Save and Continue" at bounding box center [873, 393] width 148 height 30
click at [908, 391] on button "Save and Continue" at bounding box center [873, 393] width 148 height 30
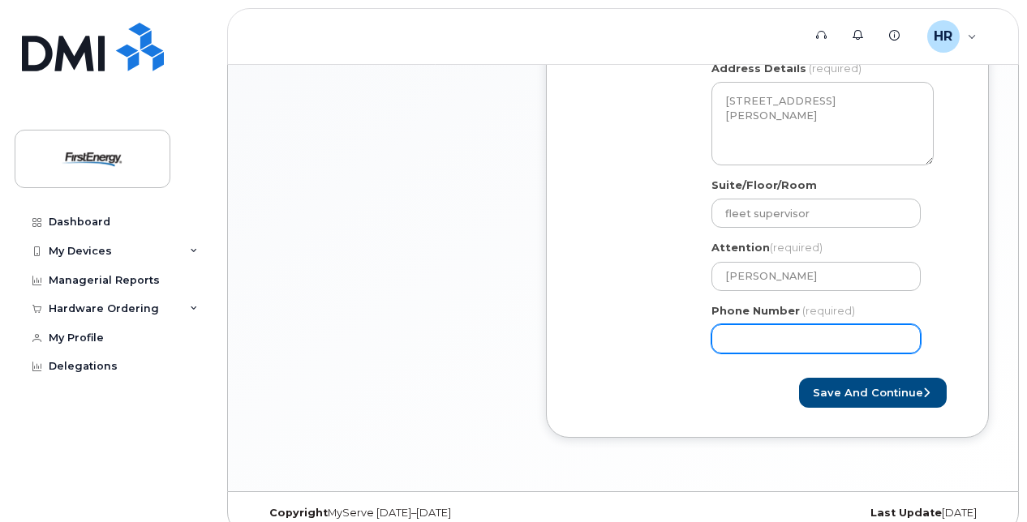
click at [814, 336] on input "Phone Number" at bounding box center [815, 338] width 209 height 29
type input "8"
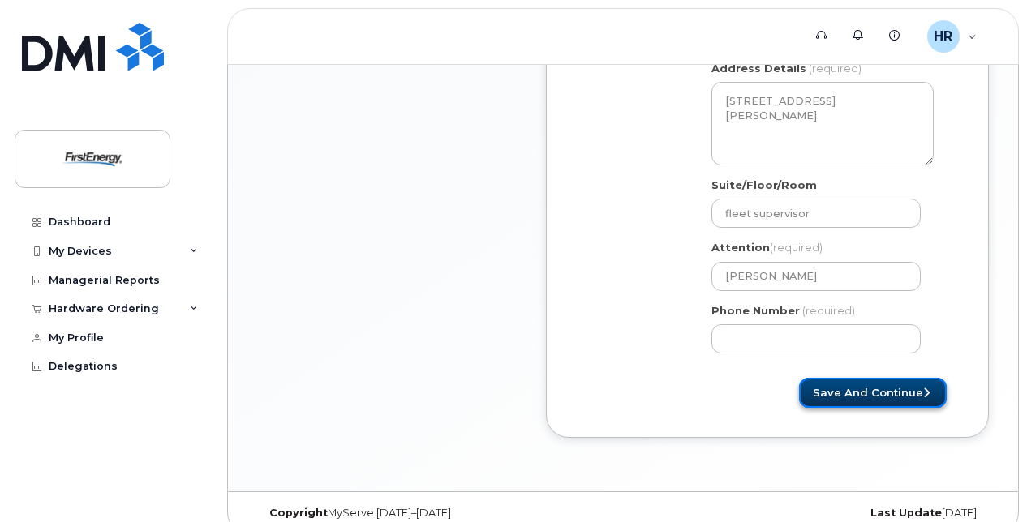
click at [920, 391] on button "Save and Continue" at bounding box center [873, 393] width 148 height 30
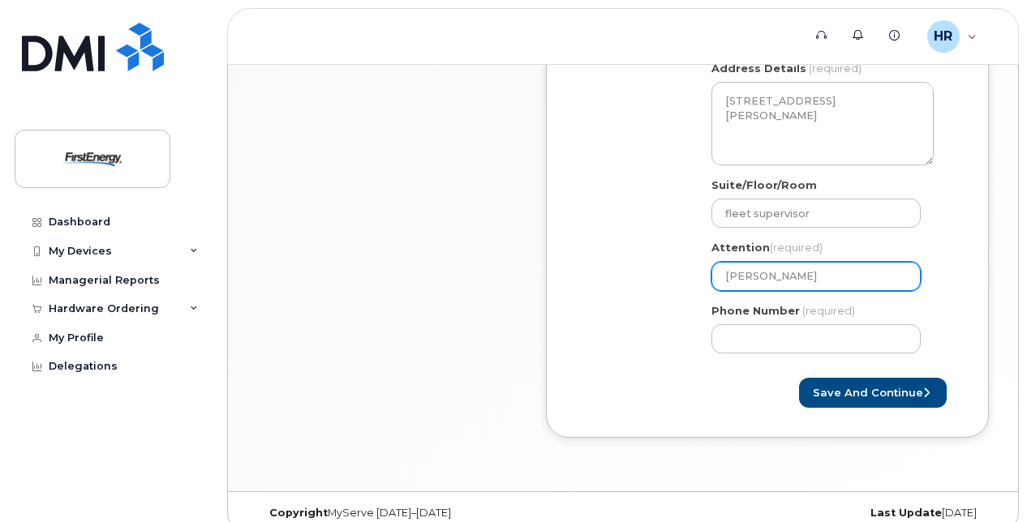
click at [801, 275] on input "David Barilla" at bounding box center [815, 276] width 209 height 29
select select
type input "David Barill"
select select
type input "David Baril"
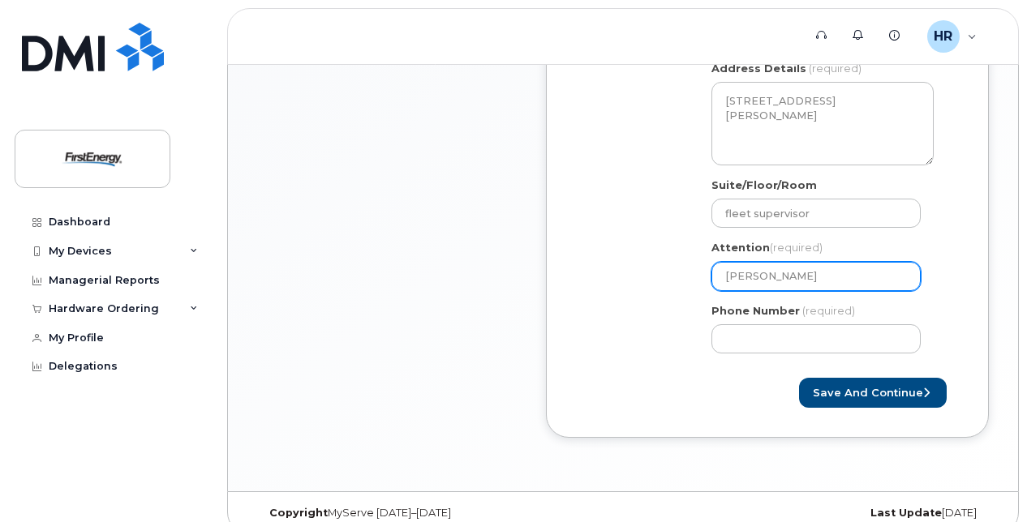
select select
type input "David Bari"
select select
type input "David Bar"
select select
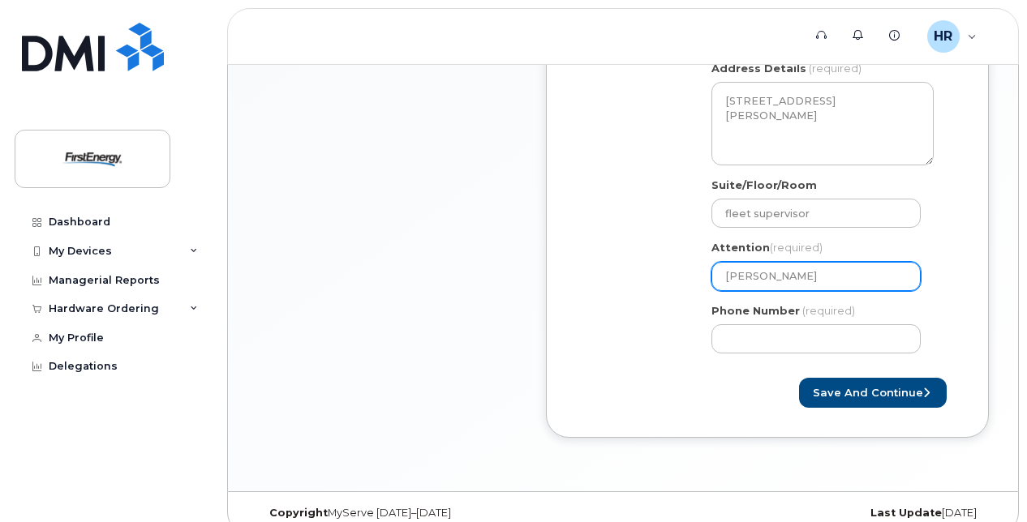
type input "David Ba"
select select
type input "David B"
select select
type input "David"
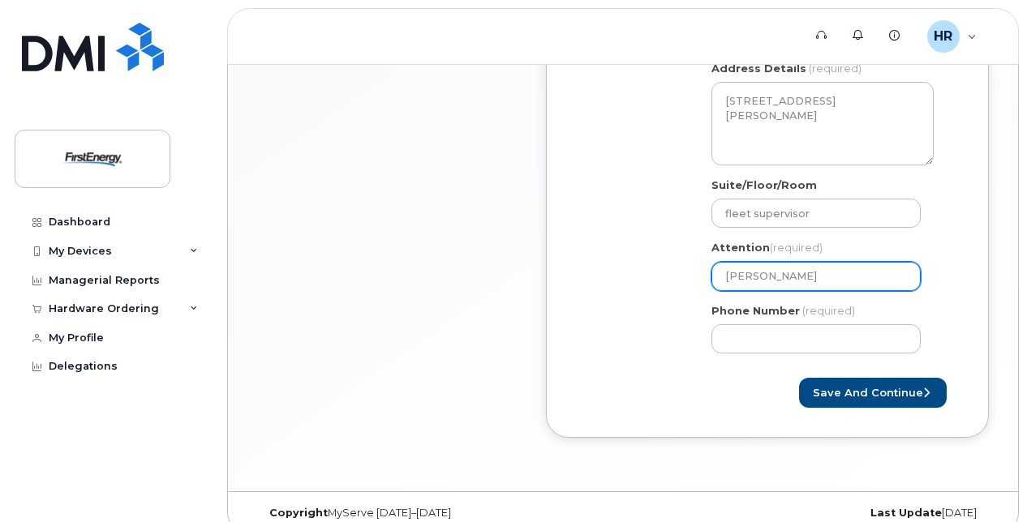
select select
type input "Davi"
select select
type input "Dav"
select select
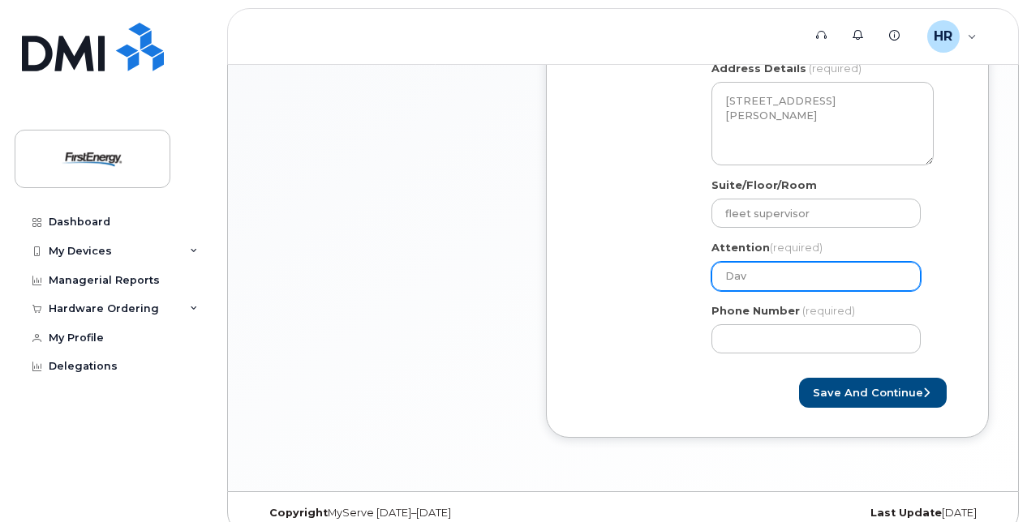
type input "Da"
select select
type input "D"
select select
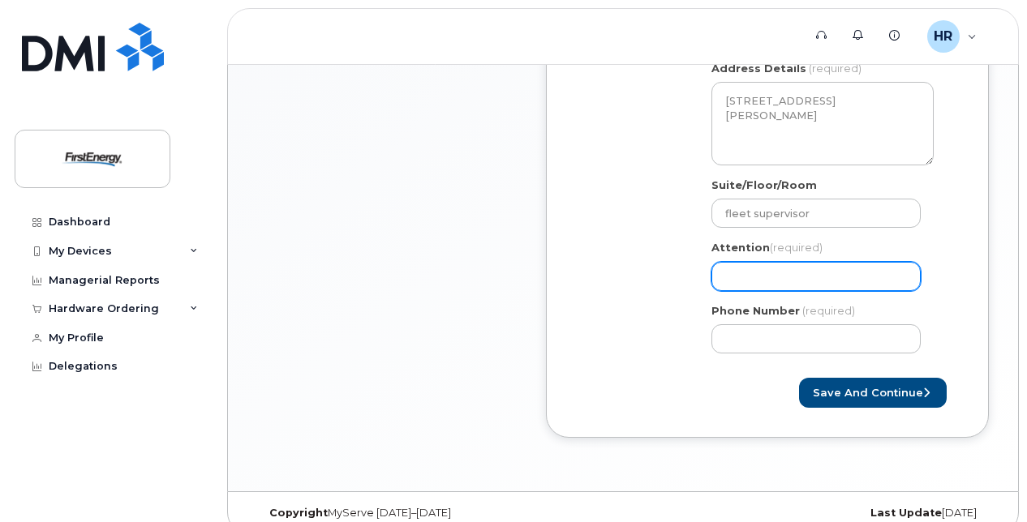
type input "R"
select select
type input "Ri"
select select
type input "Ric"
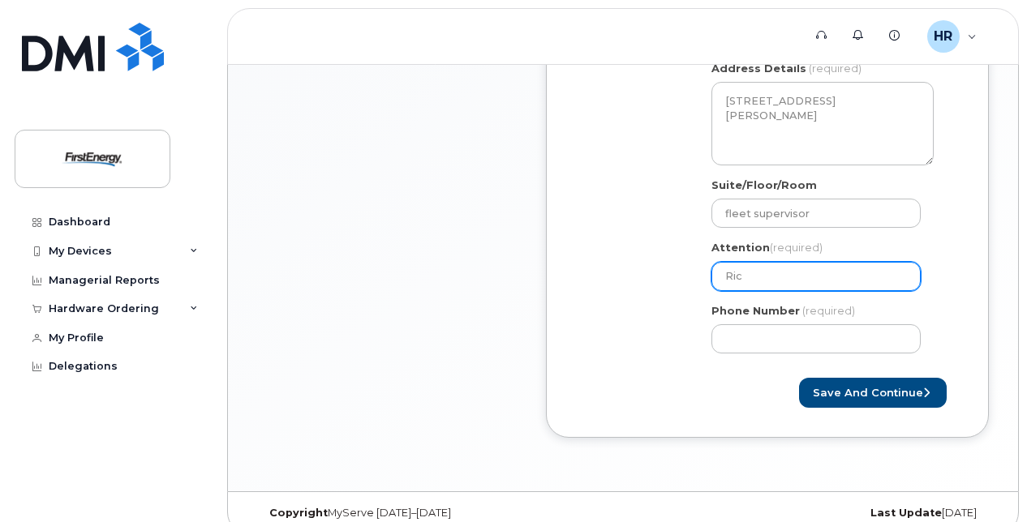
select select
type input "Rich"
select select
type input "Richa"
select select
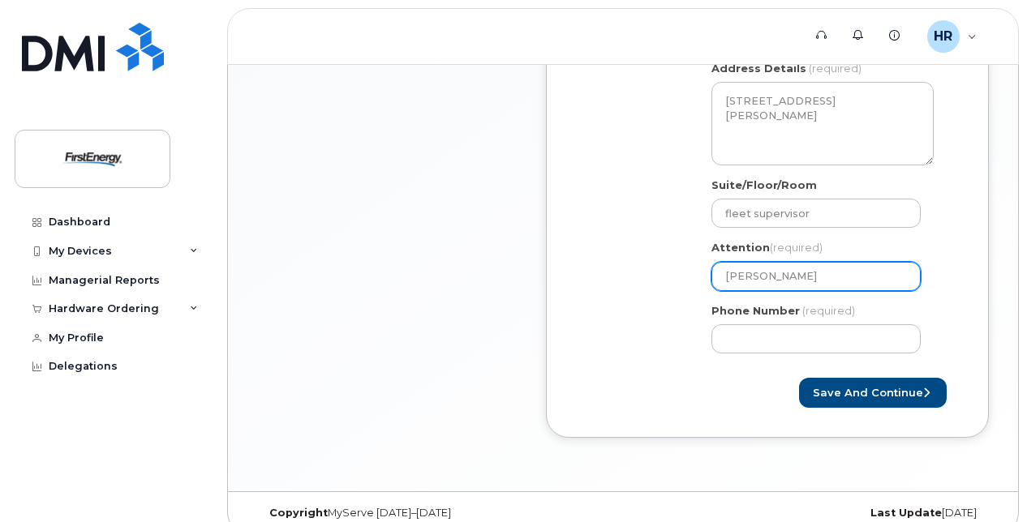
type input "Richar"
select select
type input "Richard"
select select
type input "Richard H"
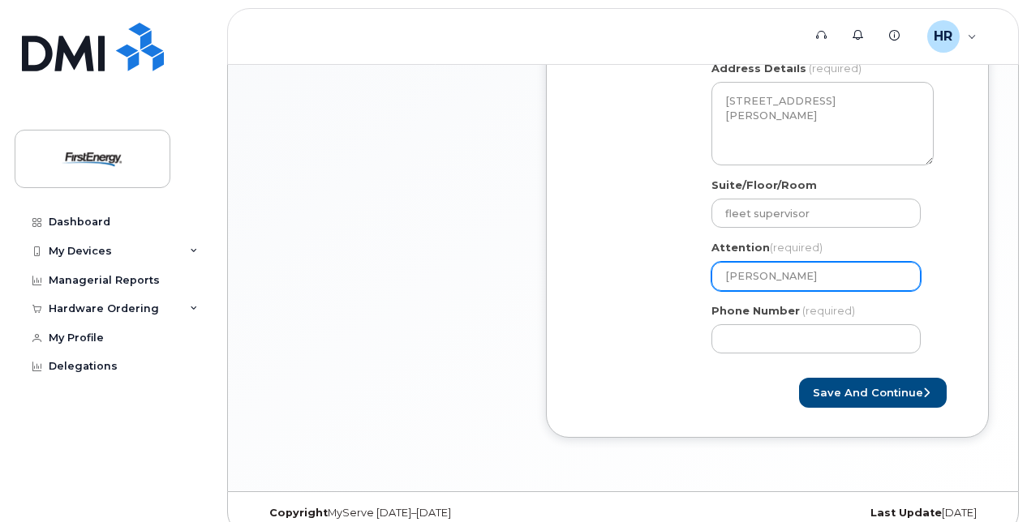
select select
type input "Richard He"
select select
type input "Richard Hel"
select select
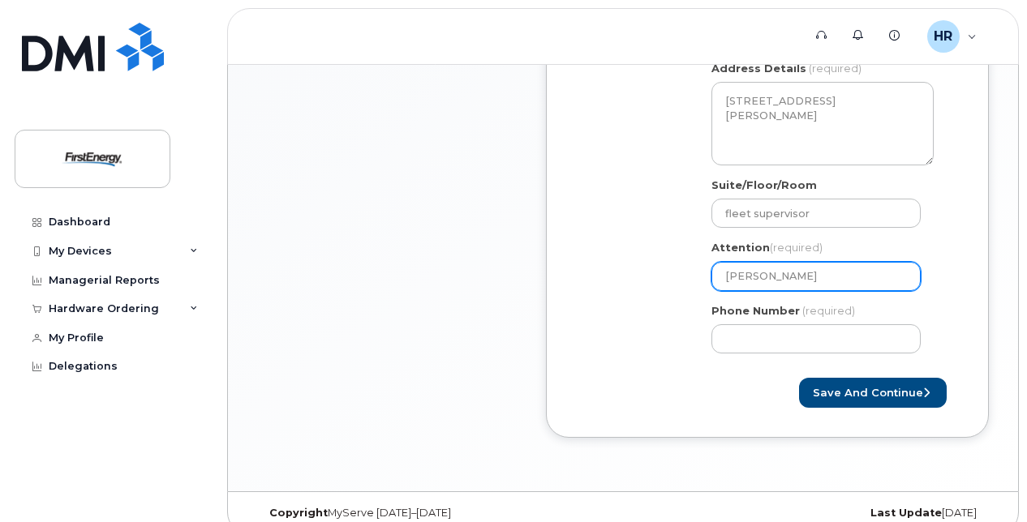
type input "Richard Hell"
select select
type input "Richard Helle"
select select
type input "Richard Heller"
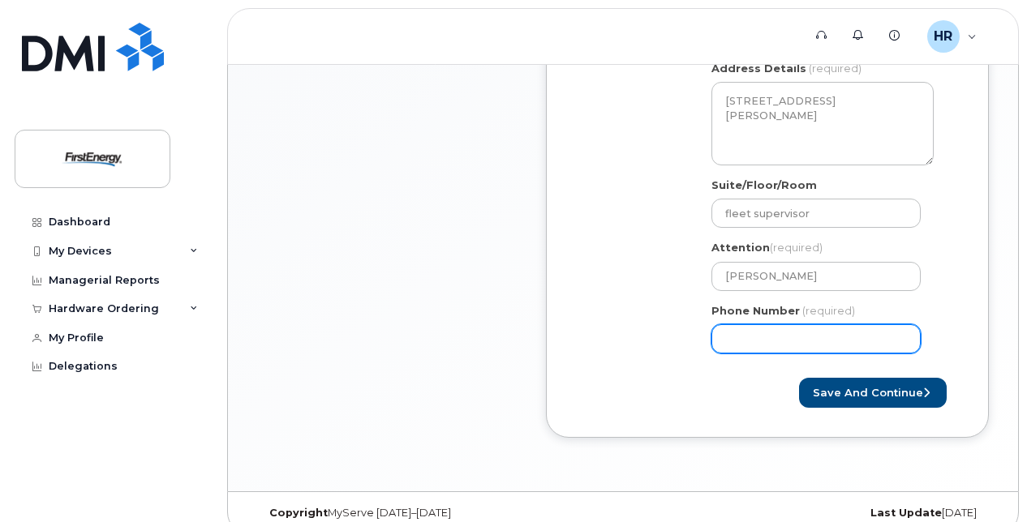
click at [730, 328] on input "Phone Number" at bounding box center [815, 338] width 209 height 29
type input "862"
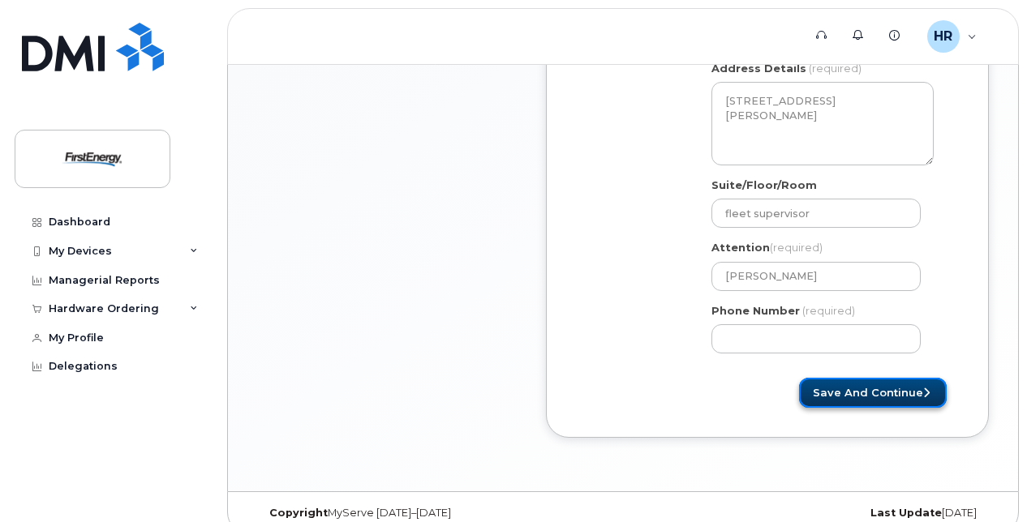
click at [889, 386] on button "Save and Continue" at bounding box center [873, 393] width 148 height 30
click at [869, 396] on button "Save and Continue" at bounding box center [873, 393] width 148 height 30
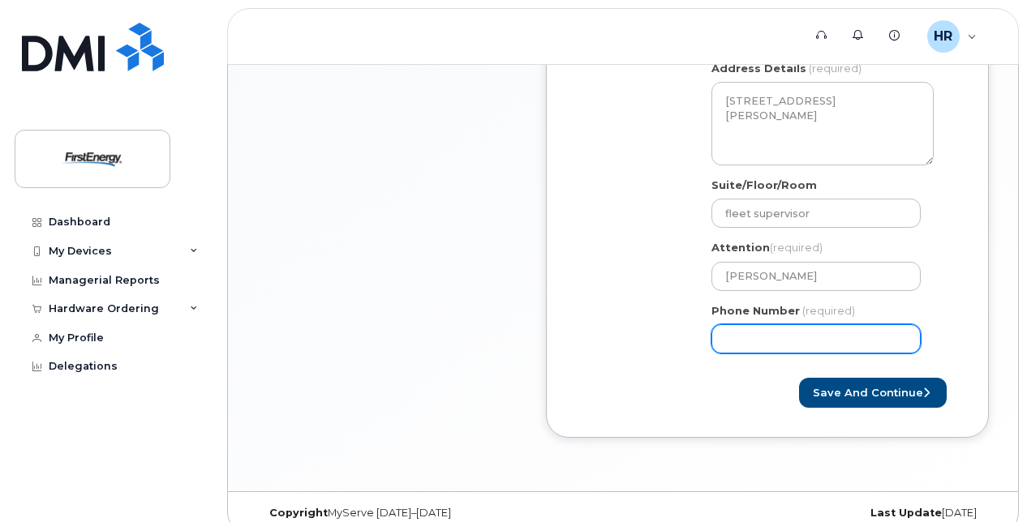
click at [822, 329] on input "Phone Number" at bounding box center [815, 338] width 209 height 29
select select
type input "8628811929"
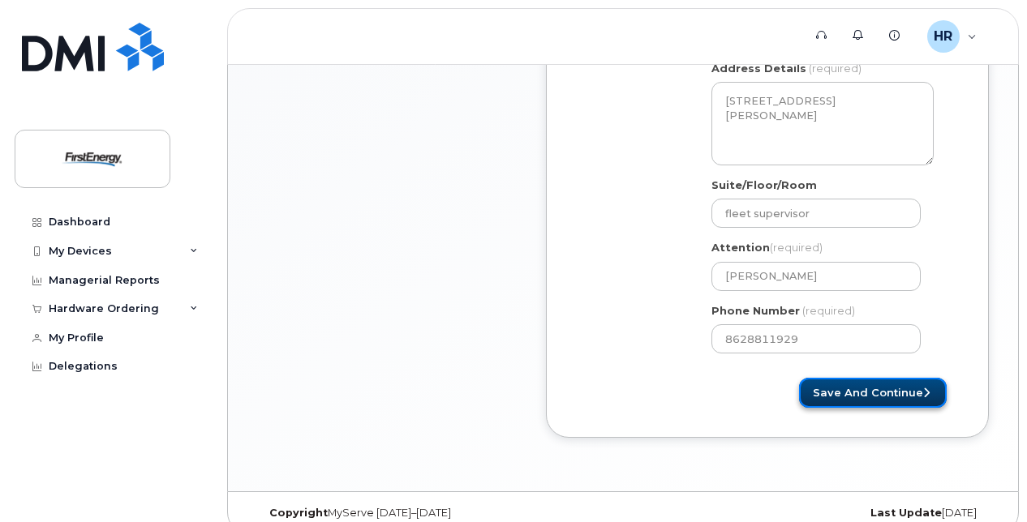
click at [859, 389] on button "Save and Continue" at bounding box center [873, 393] width 148 height 30
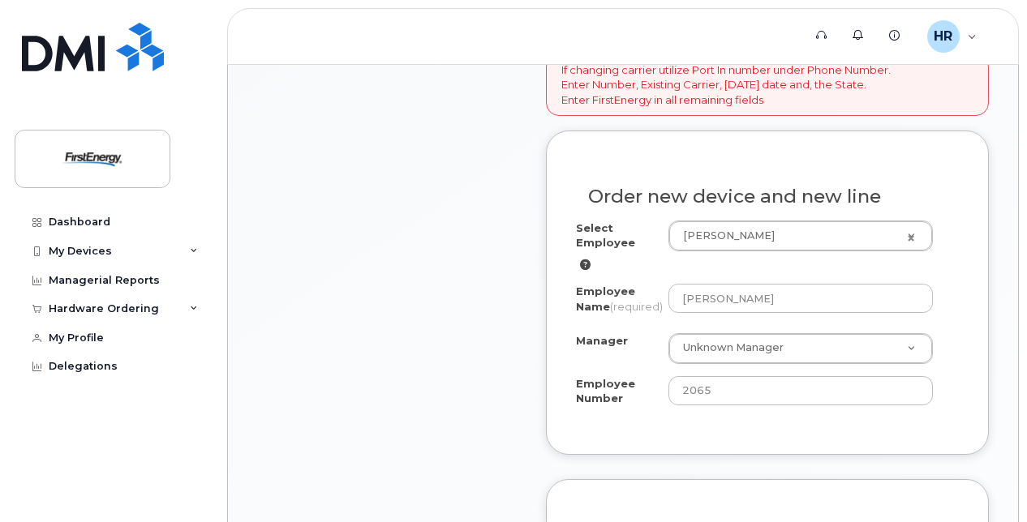
scroll to position [649, 0]
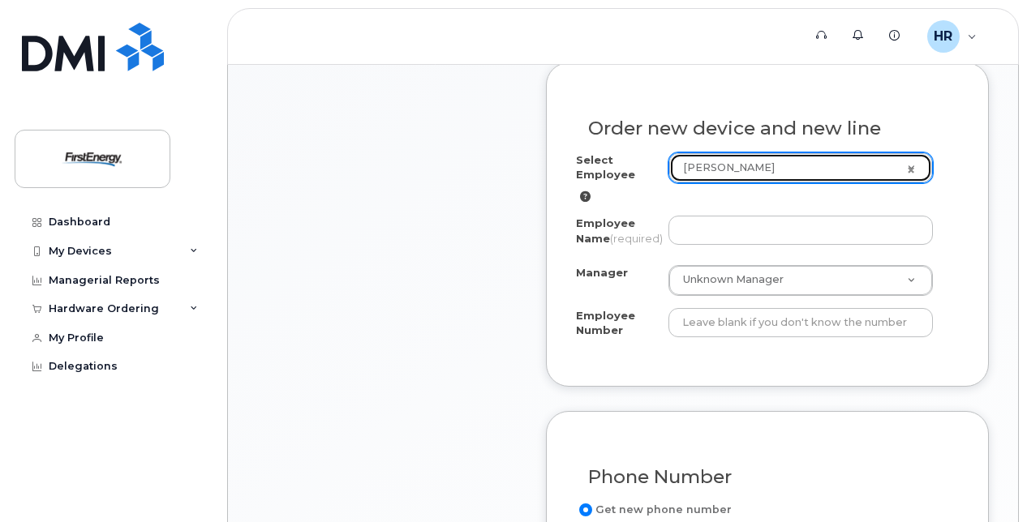
click at [912, 165] on link "Richard J Heller" at bounding box center [800, 167] width 263 height 29
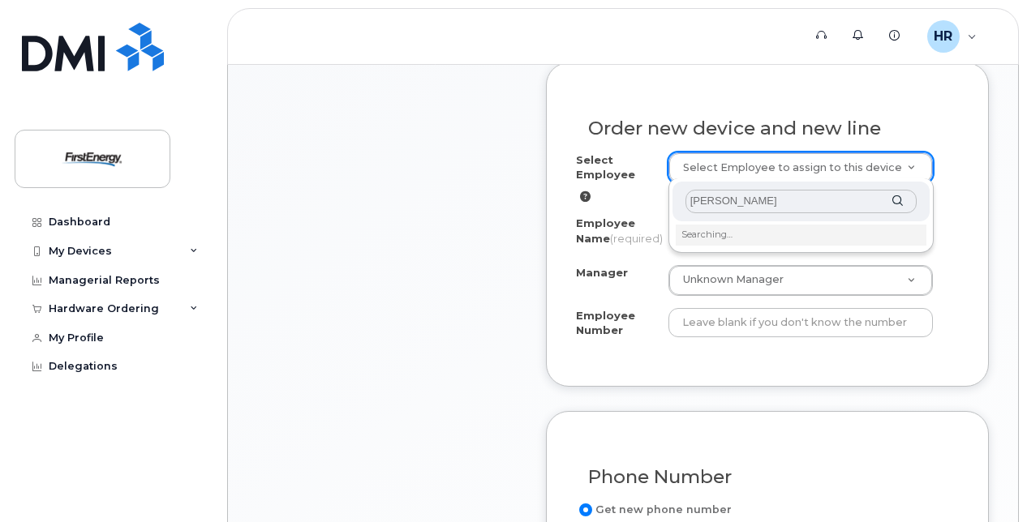
type input "OLIS HADDAD"
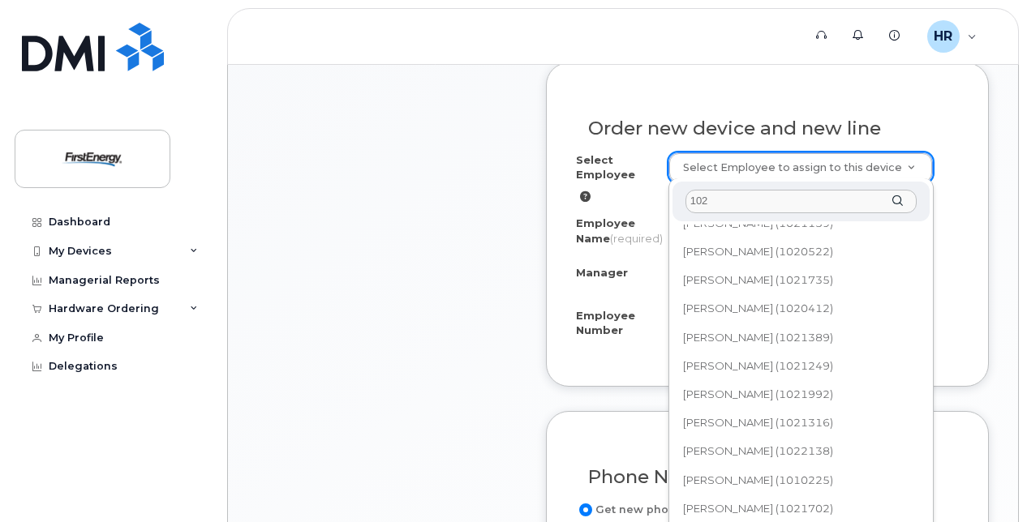
scroll to position [0, 0]
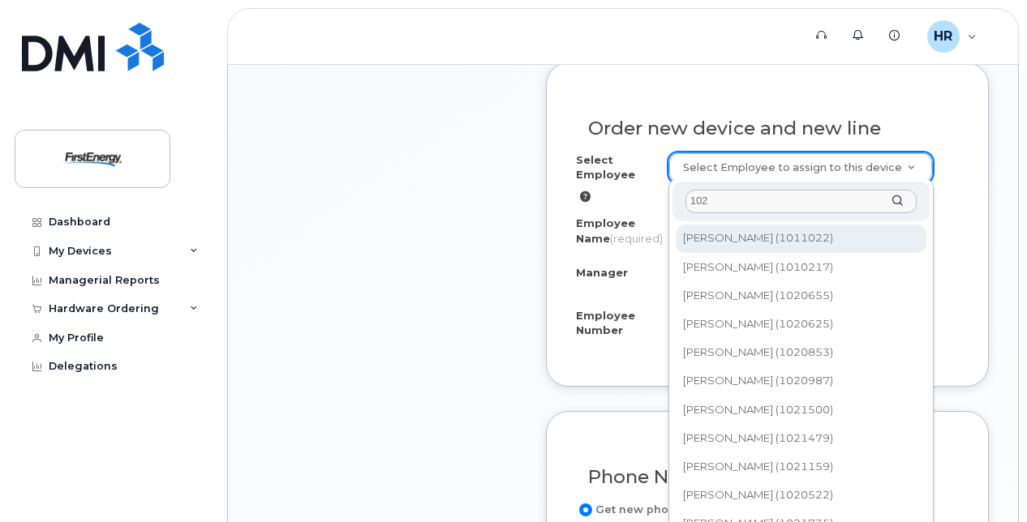
click at [707, 199] on input "102" at bounding box center [800, 202] width 231 height 24
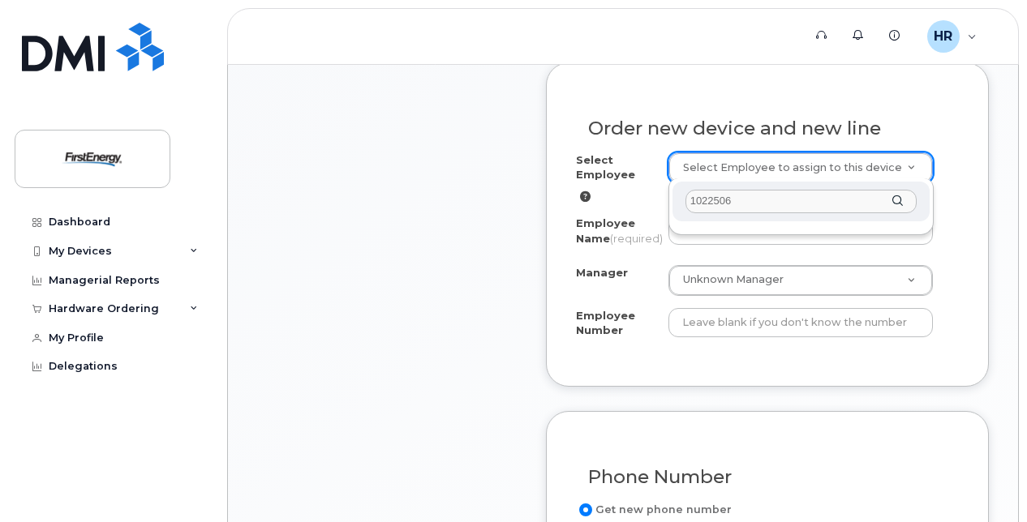
click at [902, 201] on div "1022506" at bounding box center [800, 202] width 257 height 40
click at [894, 199] on div "1022506" at bounding box center [800, 202] width 257 height 40
click at [895, 199] on div "1022506" at bounding box center [800, 202] width 257 height 40
type input "1"
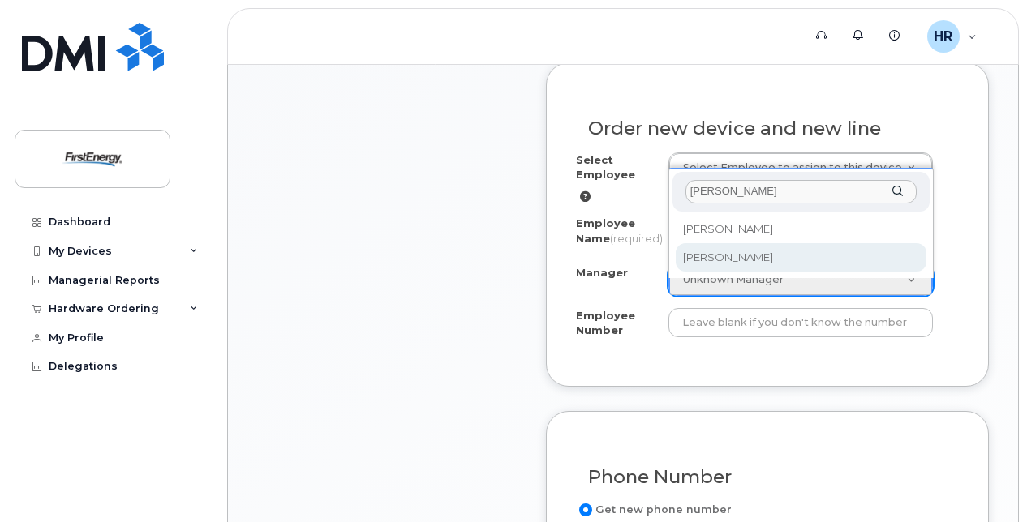
type input "HELLER"
select select "2068313"
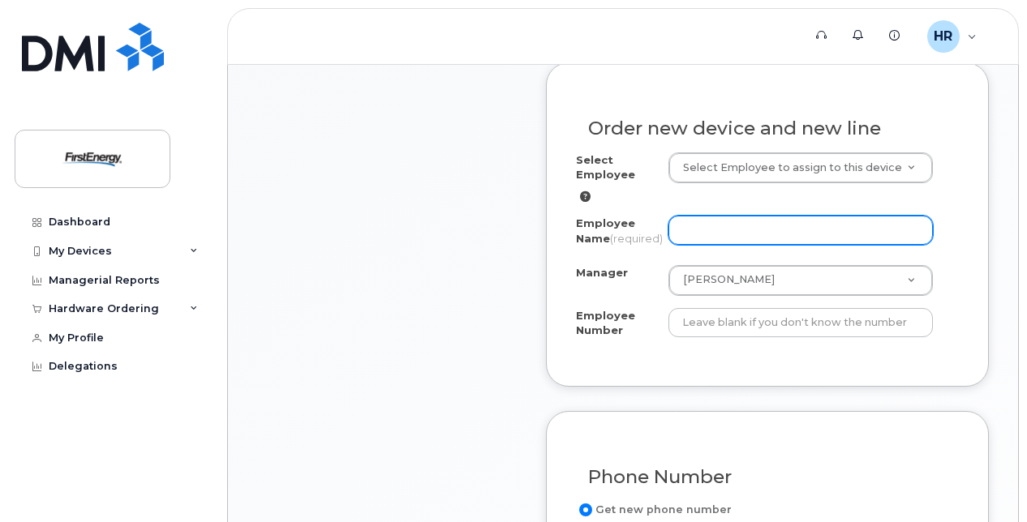
click at [691, 225] on input "Employee Name (required)" at bounding box center [800, 230] width 264 height 29
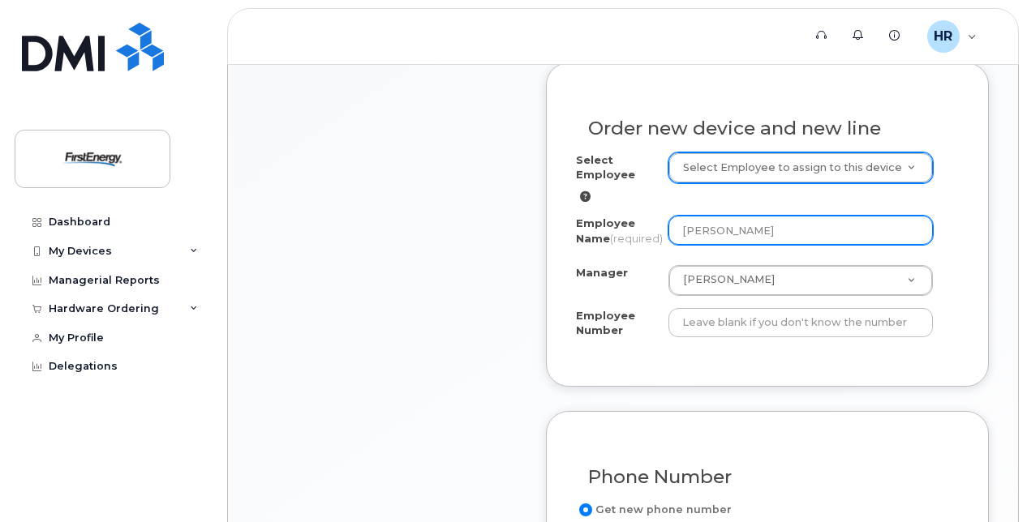
type input "[PERSON_NAME]"
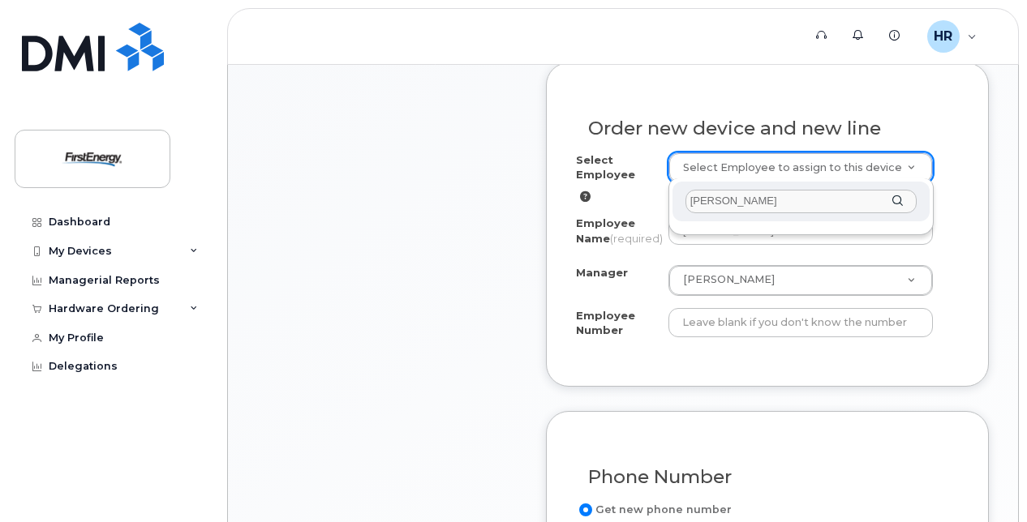
type input "olis haddad"
click at [902, 199] on div "olis haddad" at bounding box center [800, 202] width 257 height 40
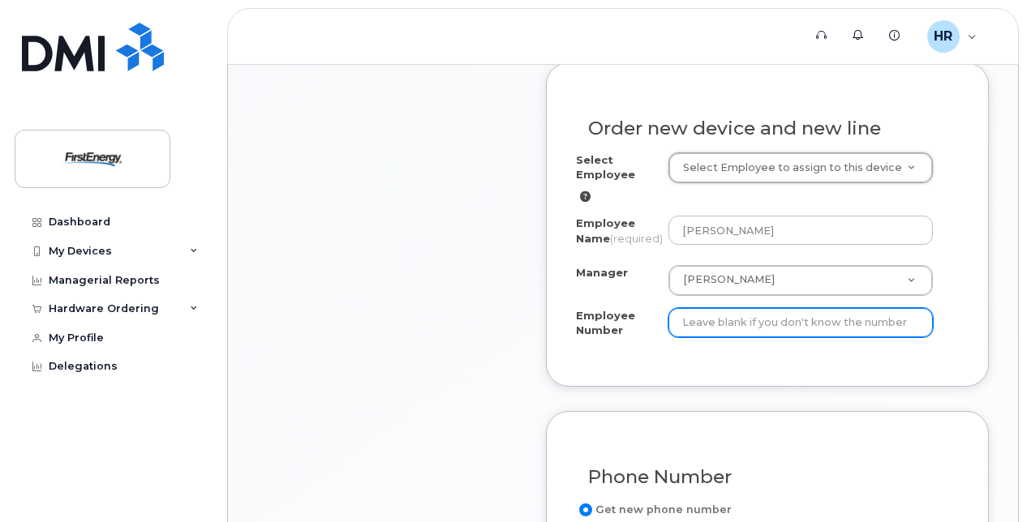
click at [685, 328] on input "Employee Number" at bounding box center [800, 322] width 264 height 29
type input "1022506"
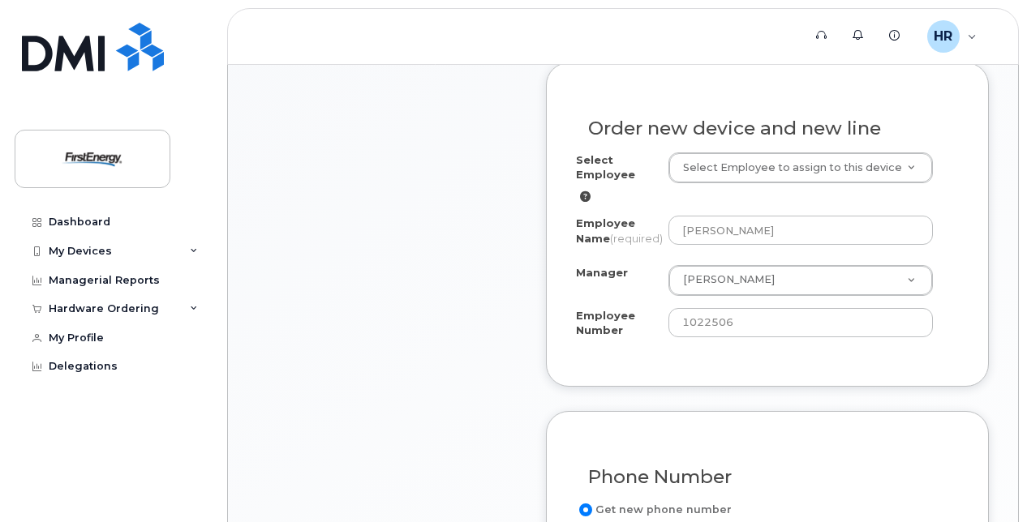
click at [584, 191] on icon at bounding box center [585, 196] width 11 height 11
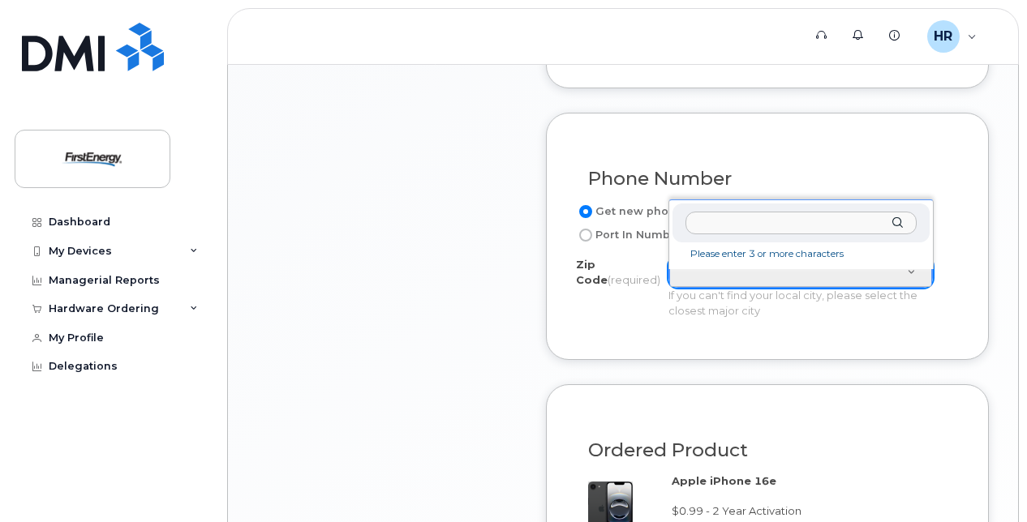
scroll to position [973, 0]
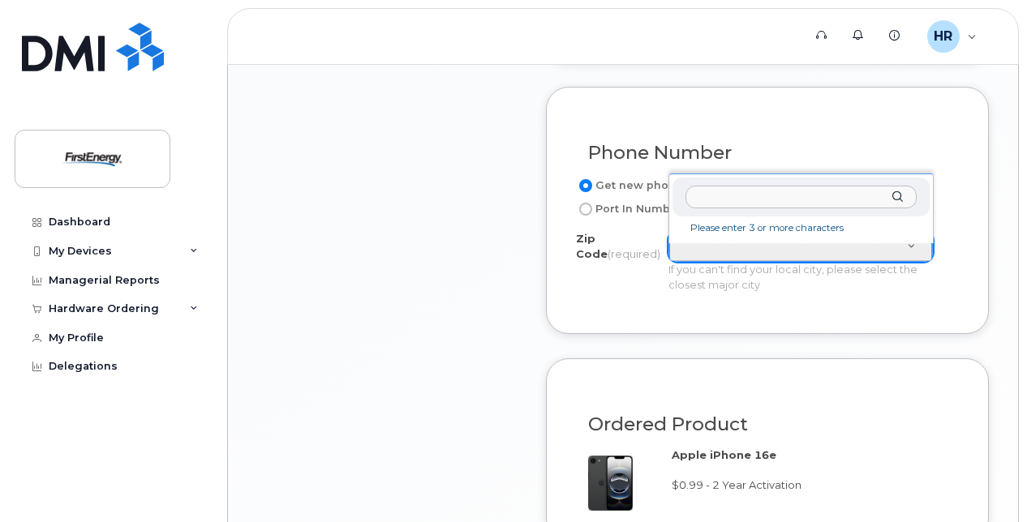
click at [705, 195] on input "Zip Code (required)" at bounding box center [800, 198] width 231 height 24
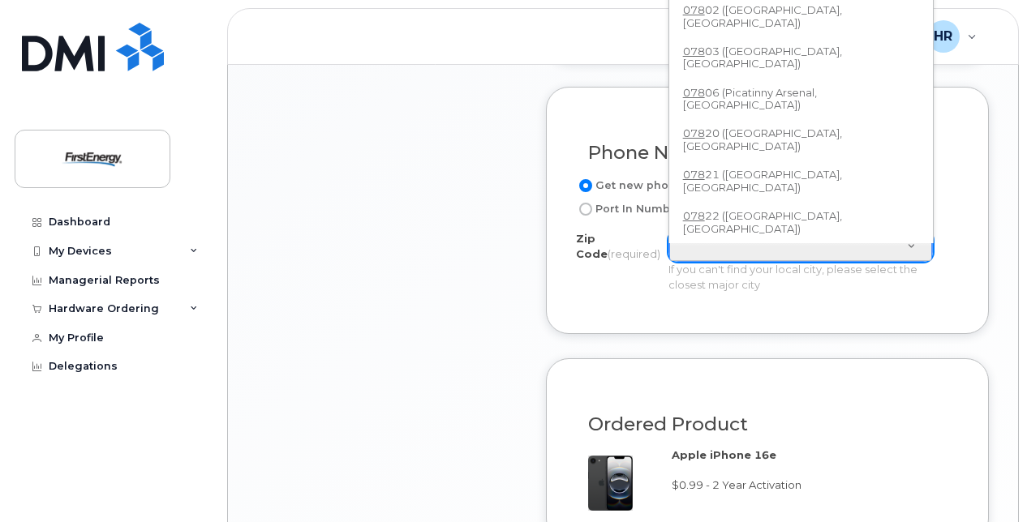
scroll to position [774, 0]
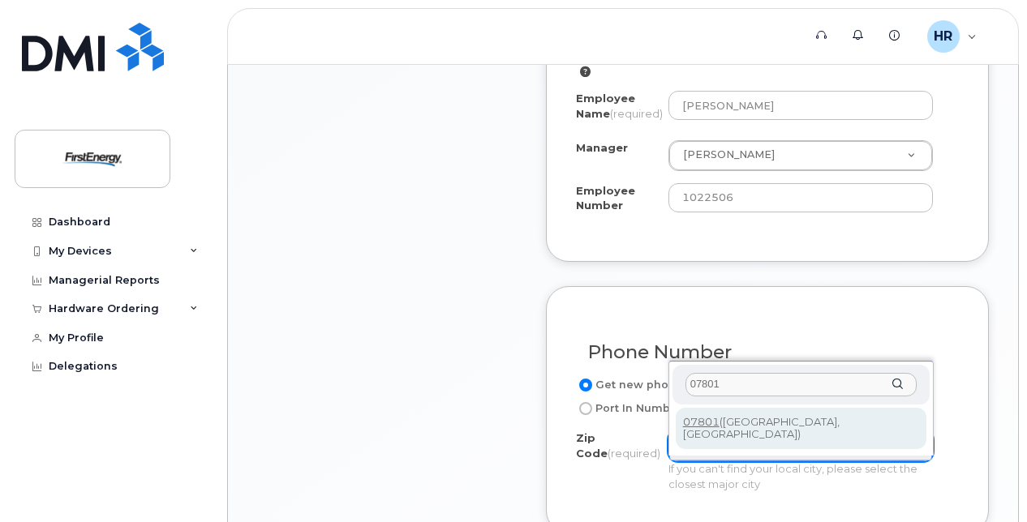
type input "07801"
type input "07801 (Dover, NJ)"
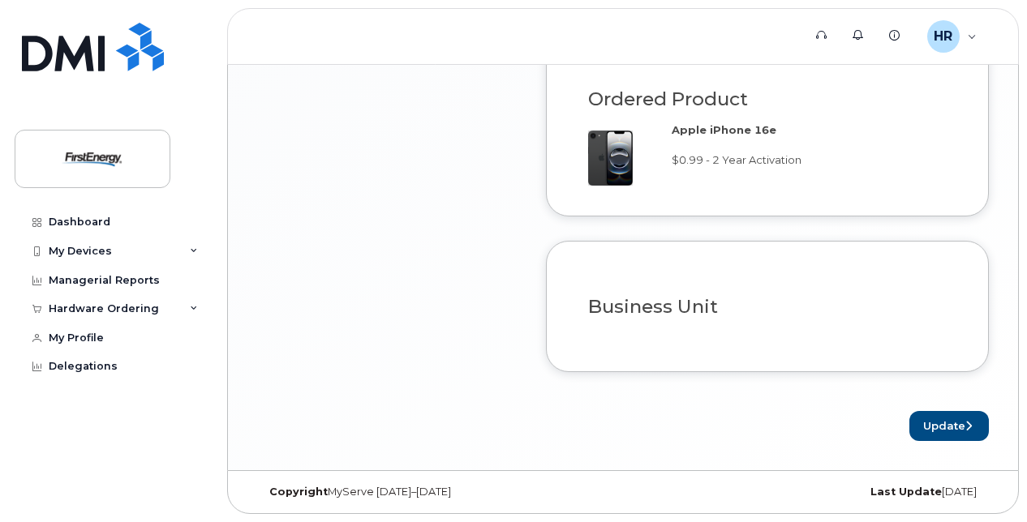
scroll to position [1305, 0]
click at [642, 305] on h3 "Business Unit" at bounding box center [767, 307] width 358 height 20
click at [936, 424] on button "Update" at bounding box center [948, 426] width 79 height 30
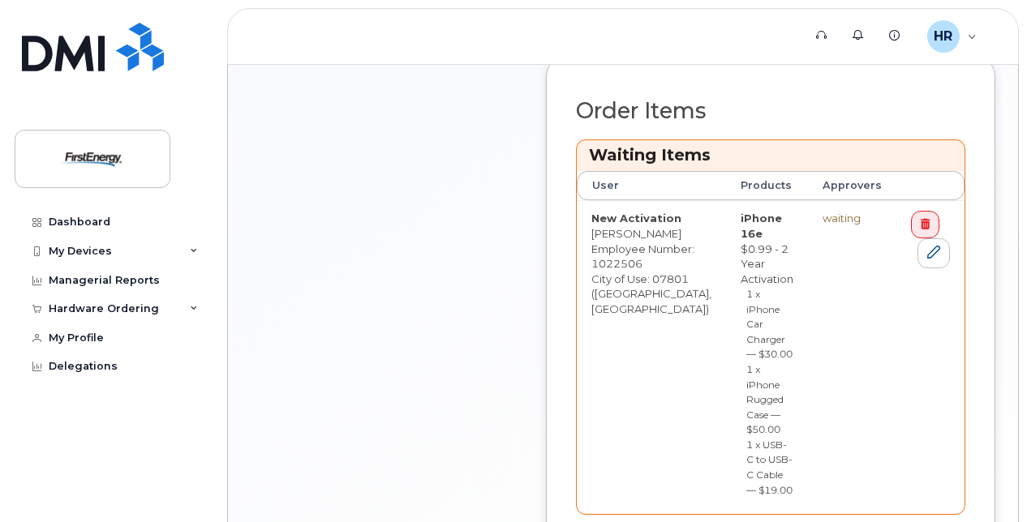
scroll to position [722, 0]
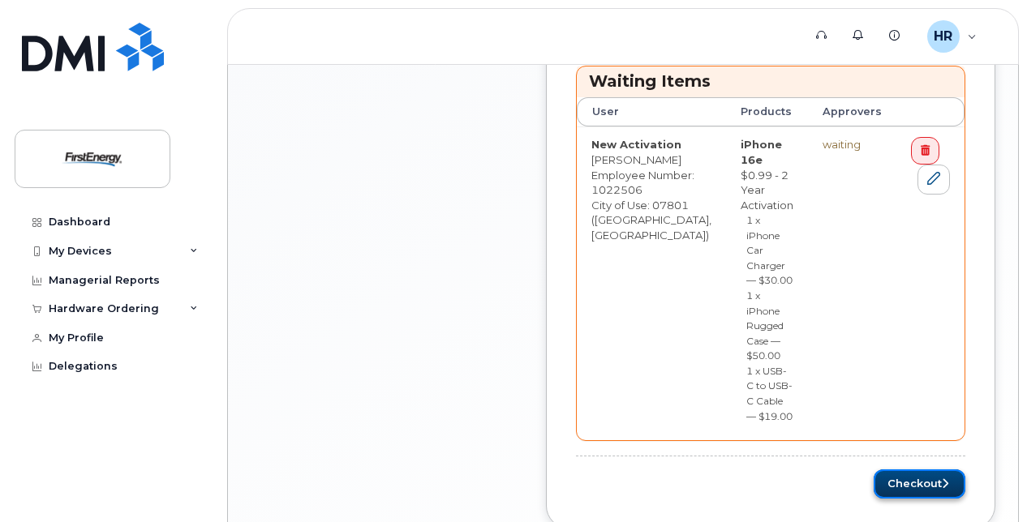
click at [902, 469] on button "Checkout" at bounding box center [919, 484] width 92 height 30
